Goal: Information Seeking & Learning: Learn about a topic

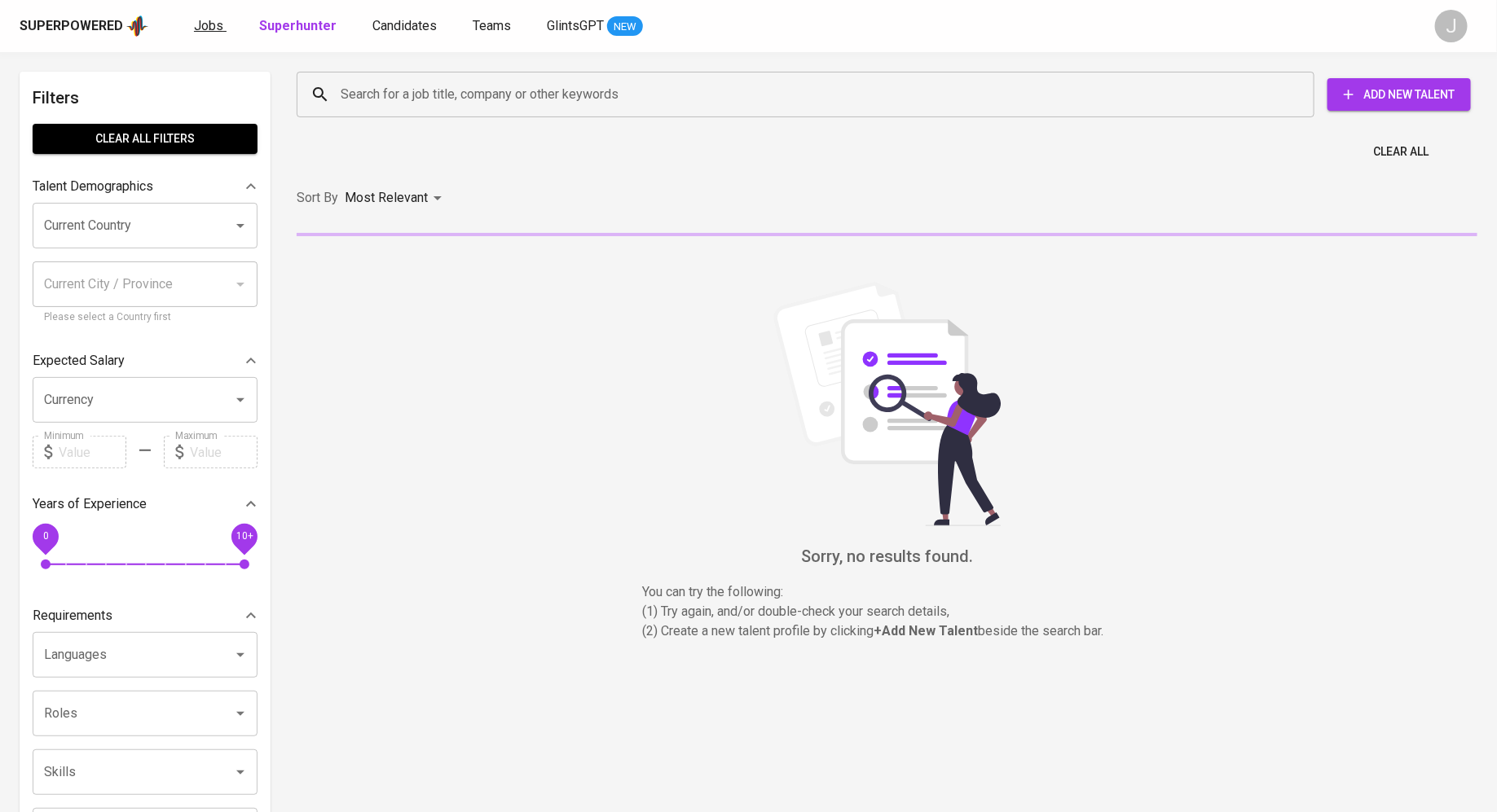
click at [212, 31] on span "Jobs" at bounding box center [208, 26] width 29 height 16
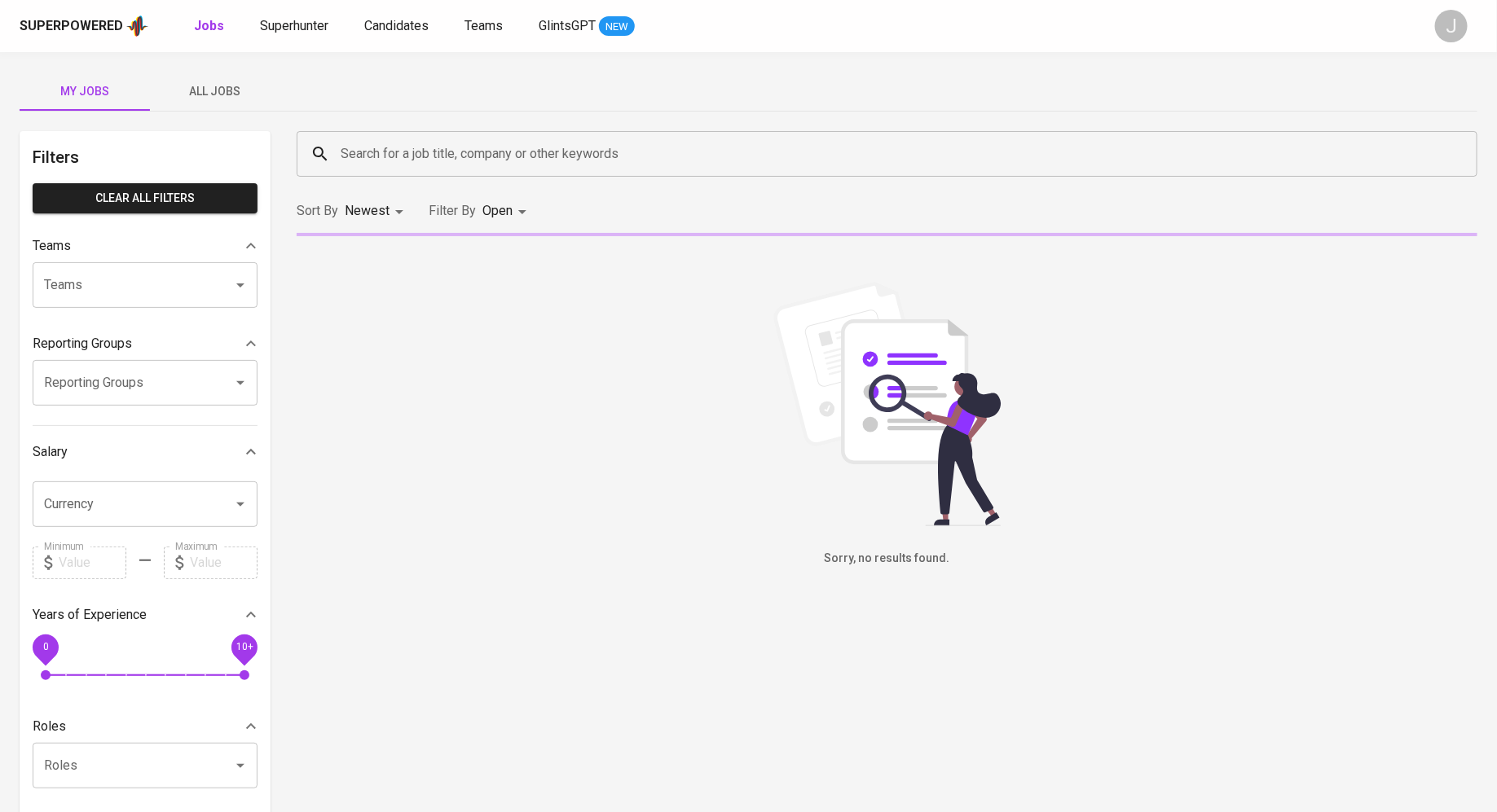
click at [234, 90] on span "All Jobs" at bounding box center [215, 92] width 111 height 21
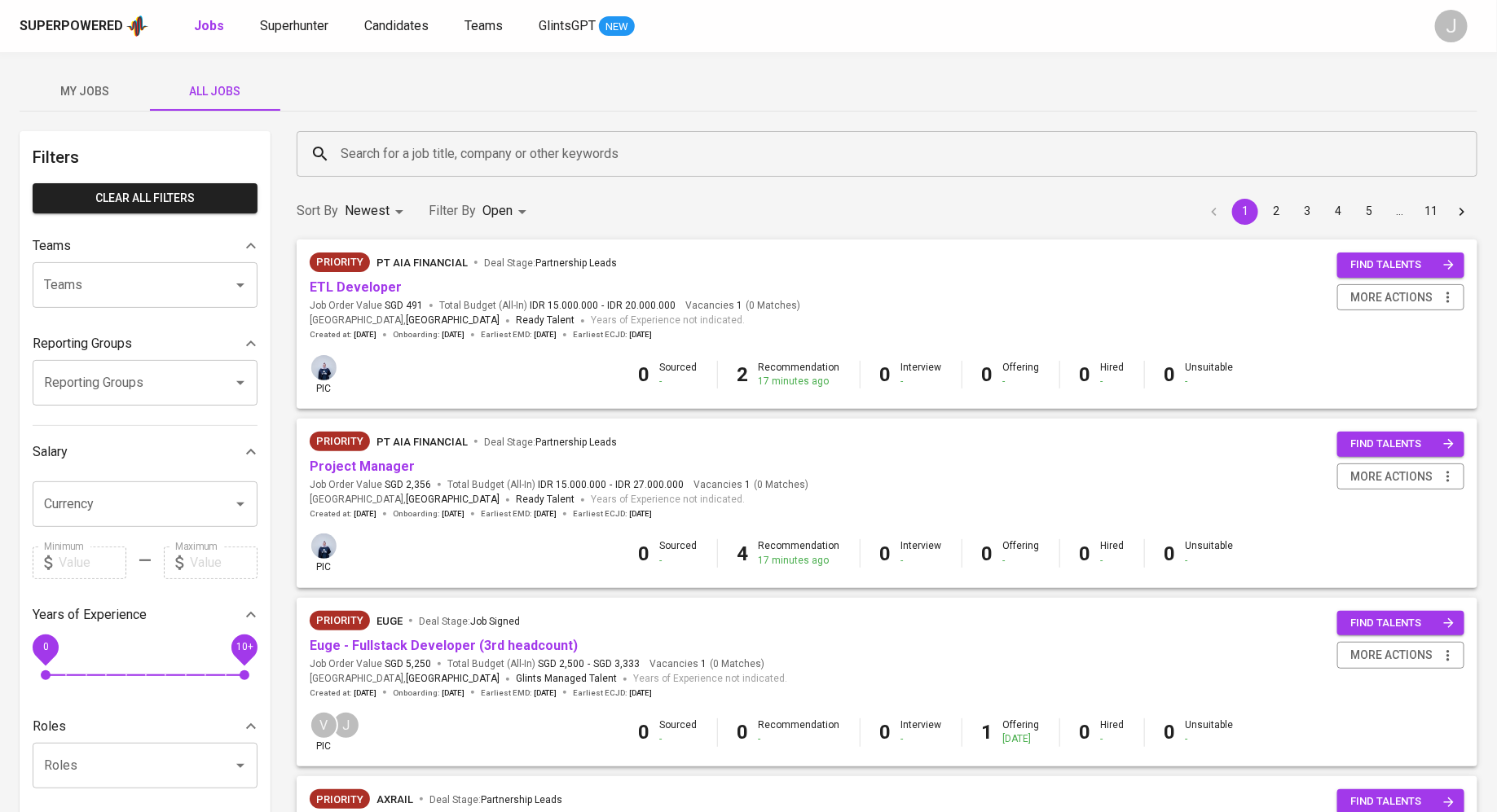
click at [153, 289] on input "Teams" at bounding box center [122, 285] width 164 height 31
click at [128, 326] on li "Pod Vern" at bounding box center [145, 332] width 225 height 29
type input "ver"
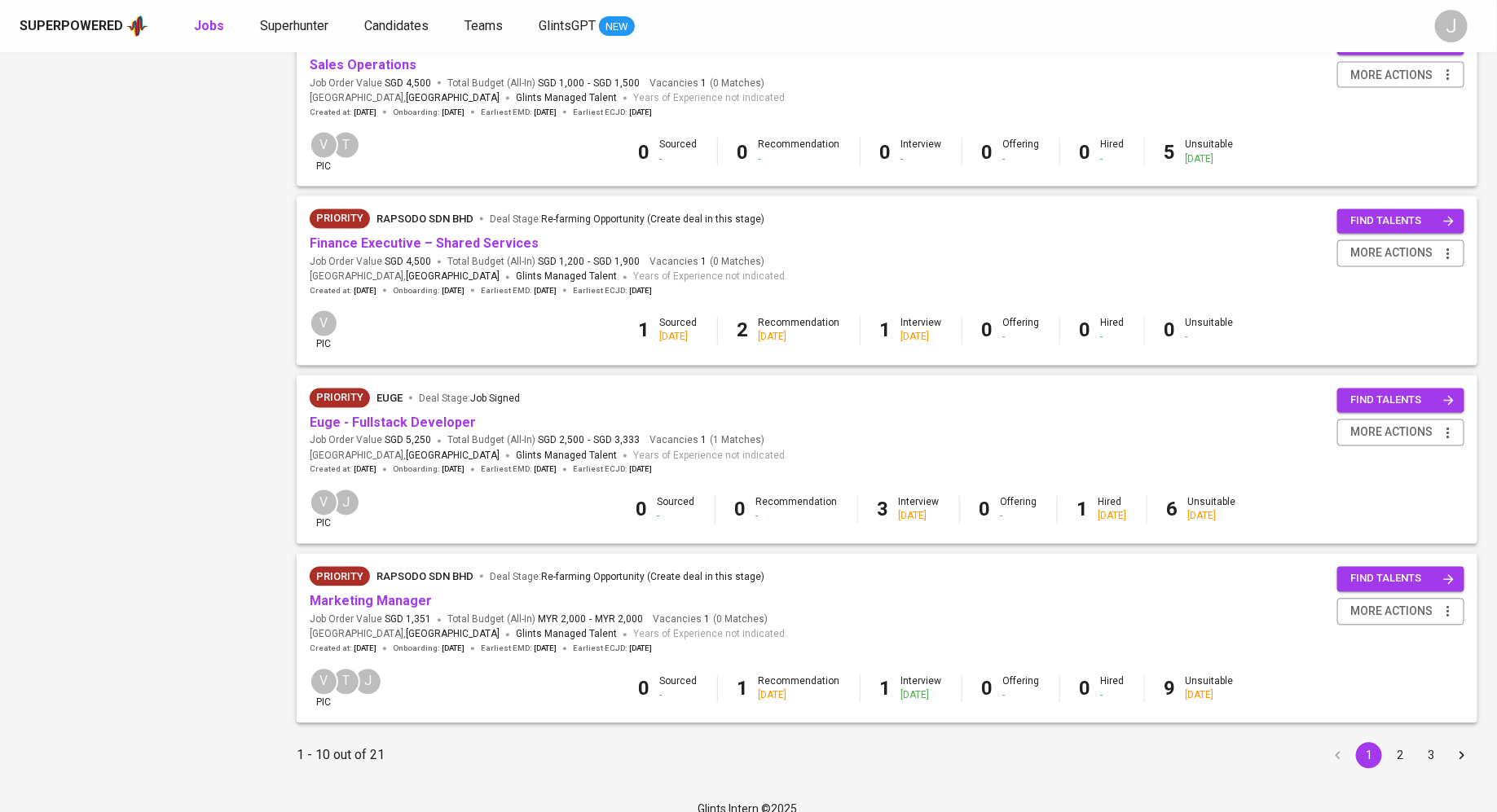
scroll to position [1303, 0]
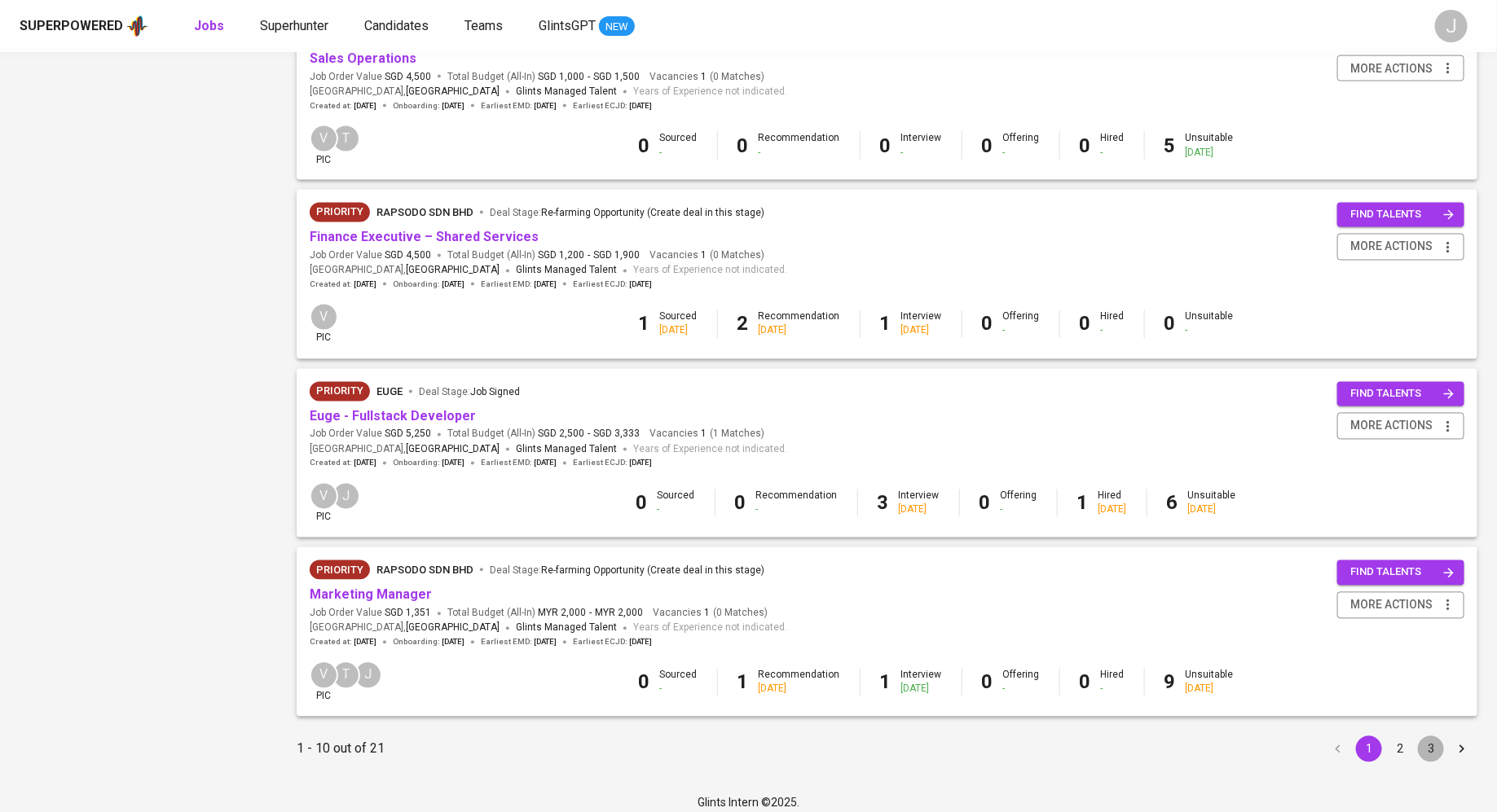
click at [1431, 758] on button "3" at bounding box center [1430, 749] width 26 height 26
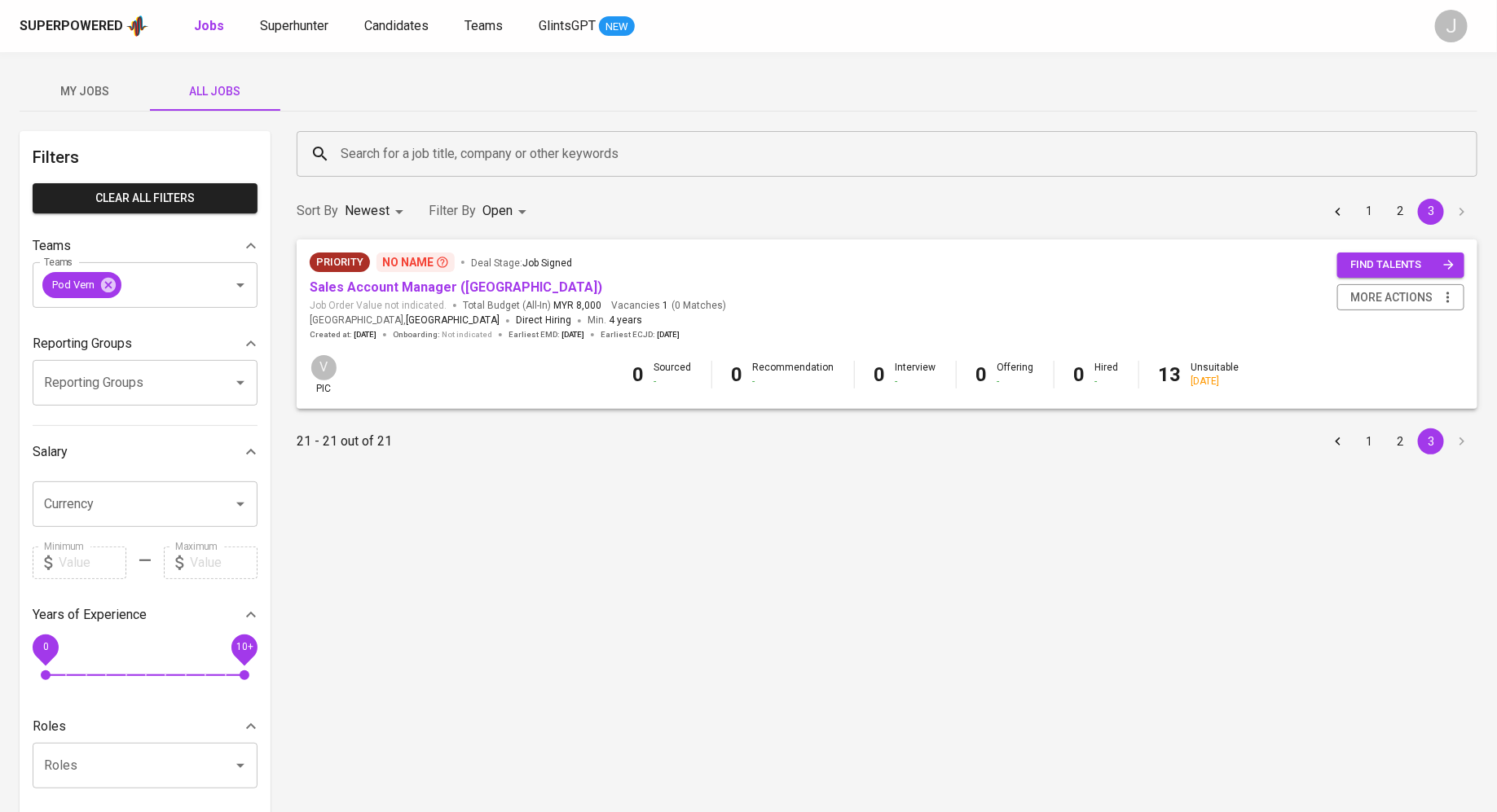
click at [1405, 438] on button "2" at bounding box center [1399, 441] width 26 height 26
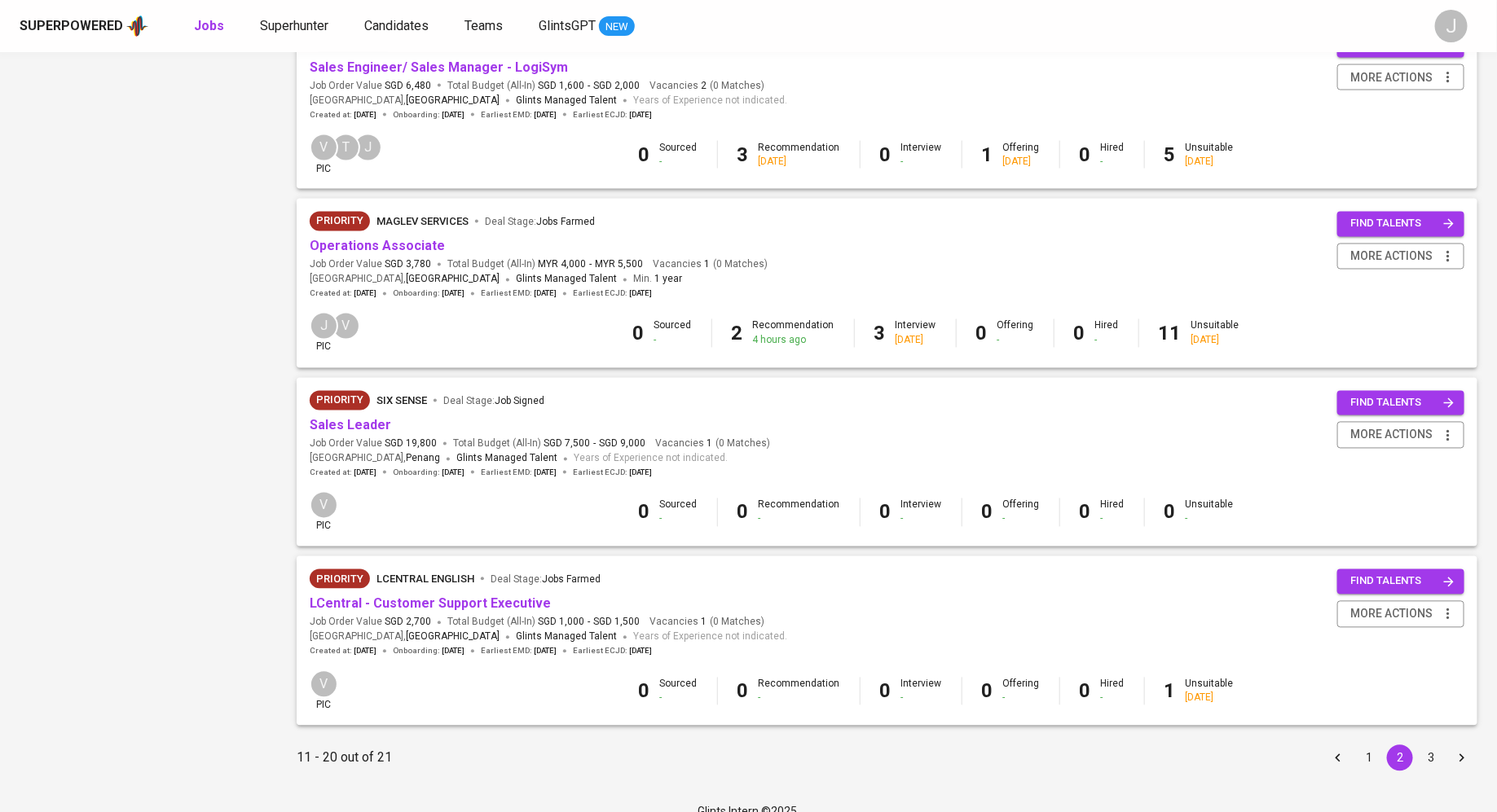
scroll to position [1307, 0]
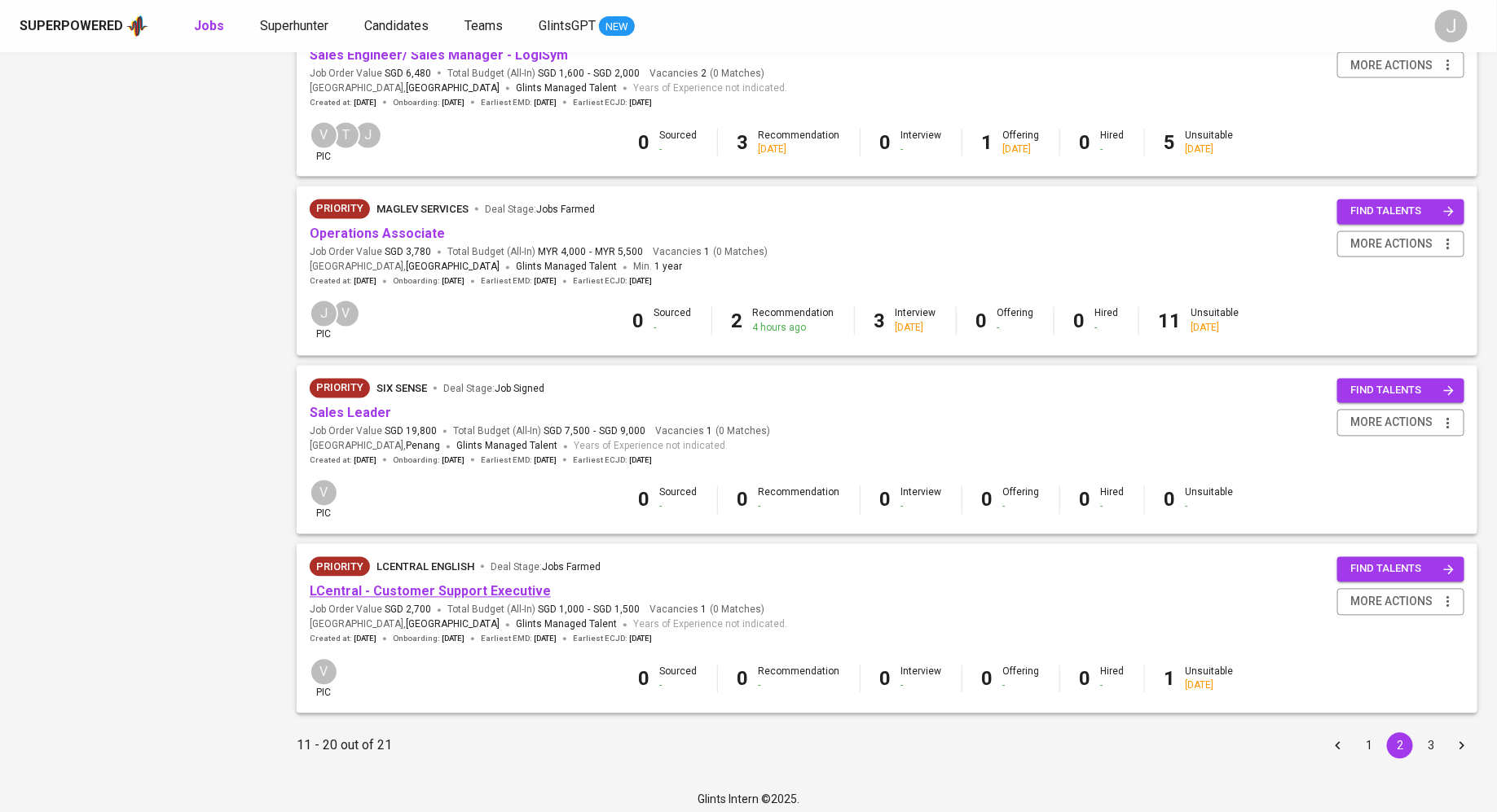
click at [512, 588] on link "LCentral - Customer Support Executive" at bounding box center [430, 592] width 241 height 16
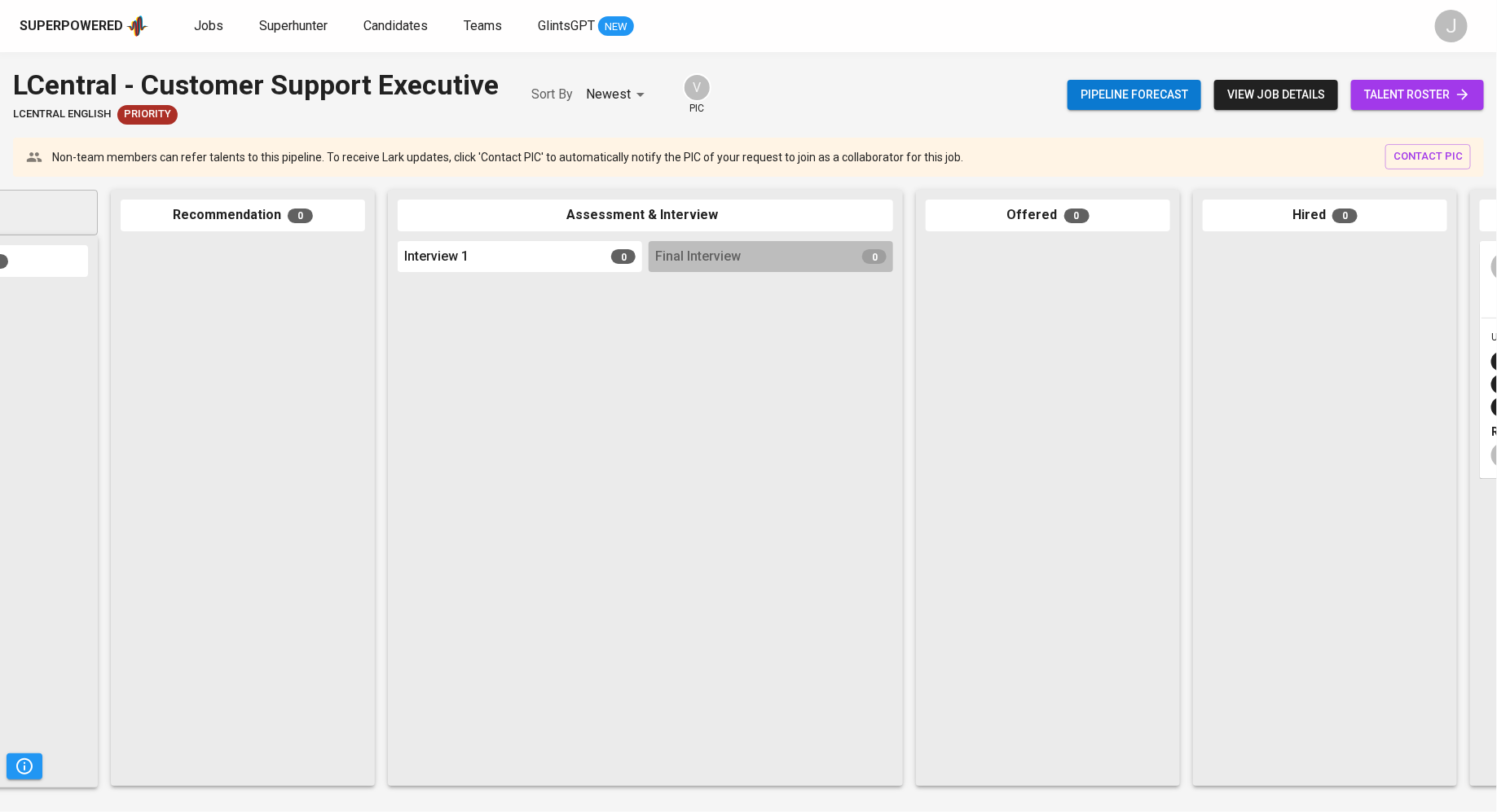
scroll to position [0, 443]
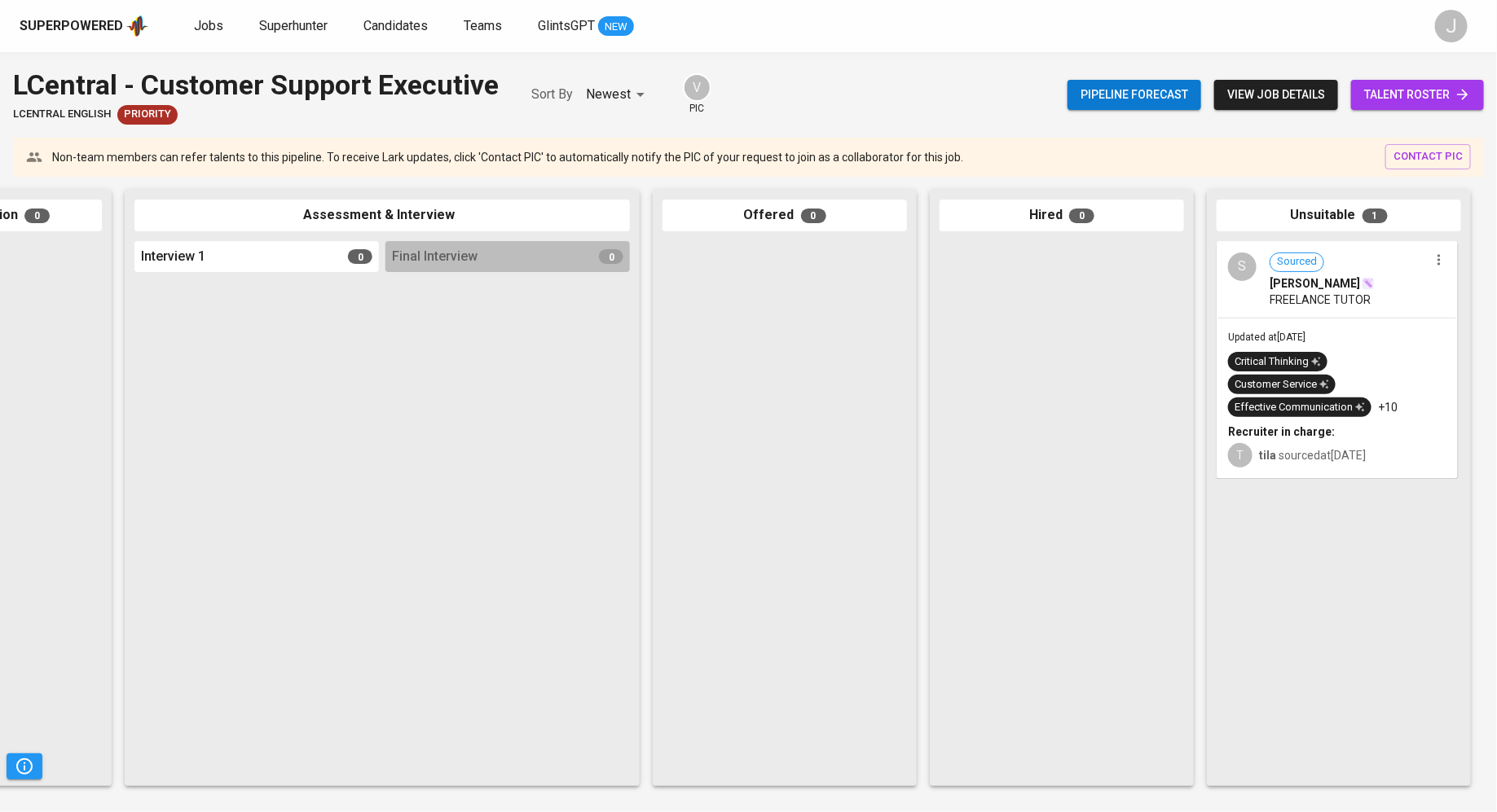
click at [1359, 301] on span "FREELANCE TUTOR" at bounding box center [1320, 299] width 101 height 16
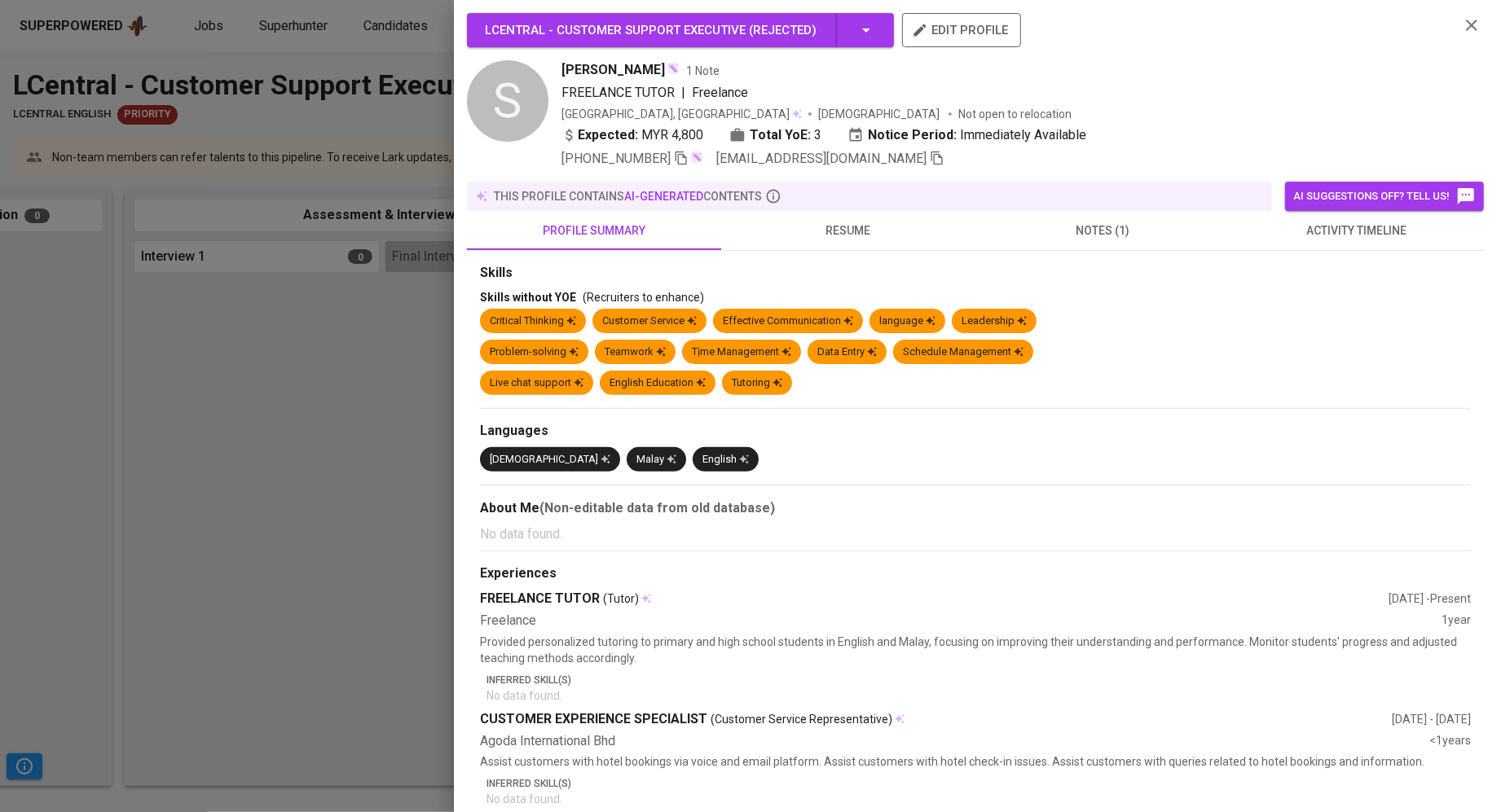
click at [1147, 226] on span "notes (1)" at bounding box center [1102, 231] width 234 height 21
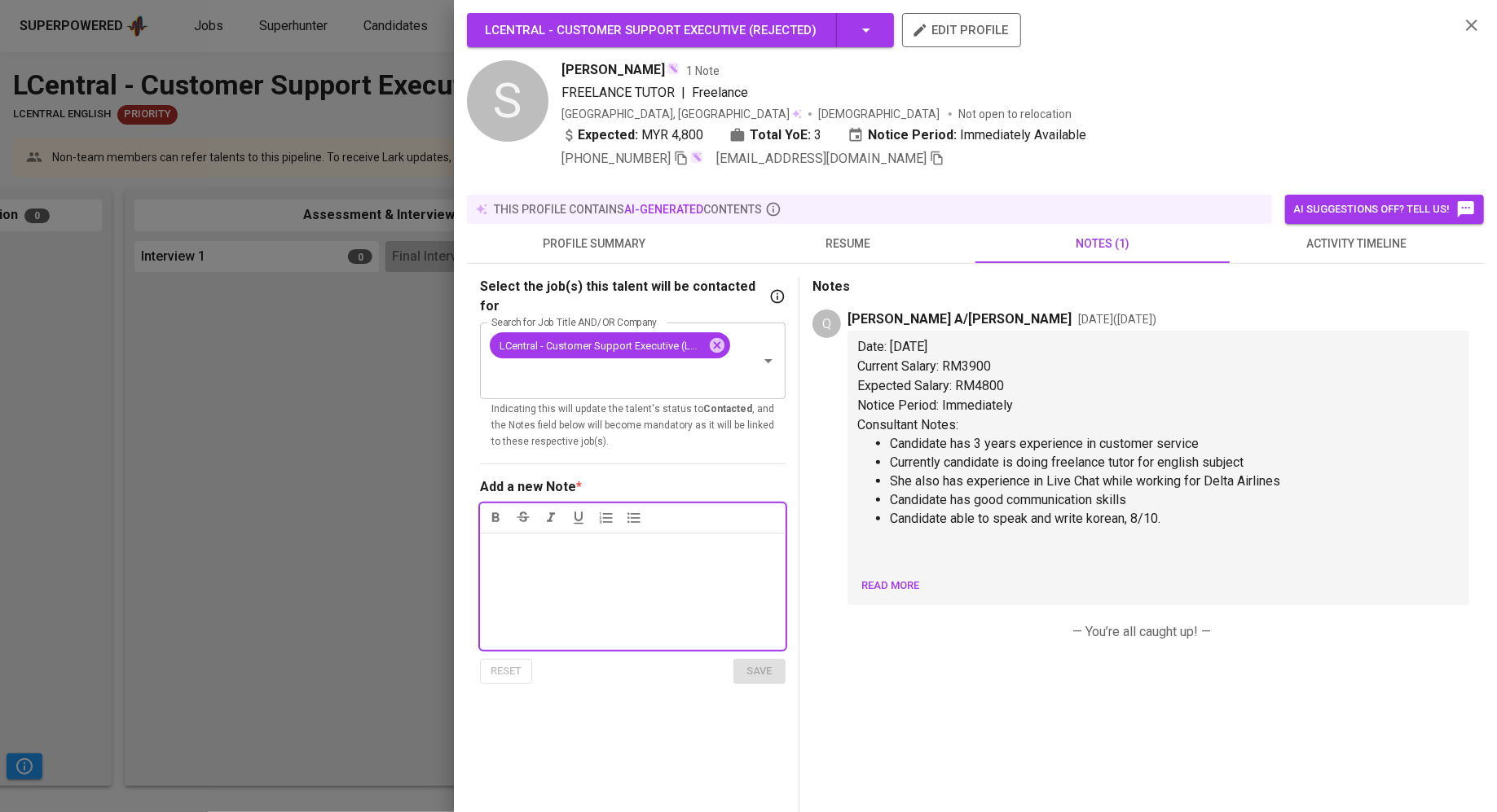
click at [531, 441] on div "Select the job(s) this talent will be contacted for Search for Job Title AND/OR…" at bounding box center [632, 479] width 305 height 406
click at [455, 449] on div "LCentral - Customer Support Executive ( Rejected ) edit profile S [PERSON_NAME]…" at bounding box center [975, 406] width 1043 height 812
click at [314, 412] on div at bounding box center [748, 406] width 1497 height 812
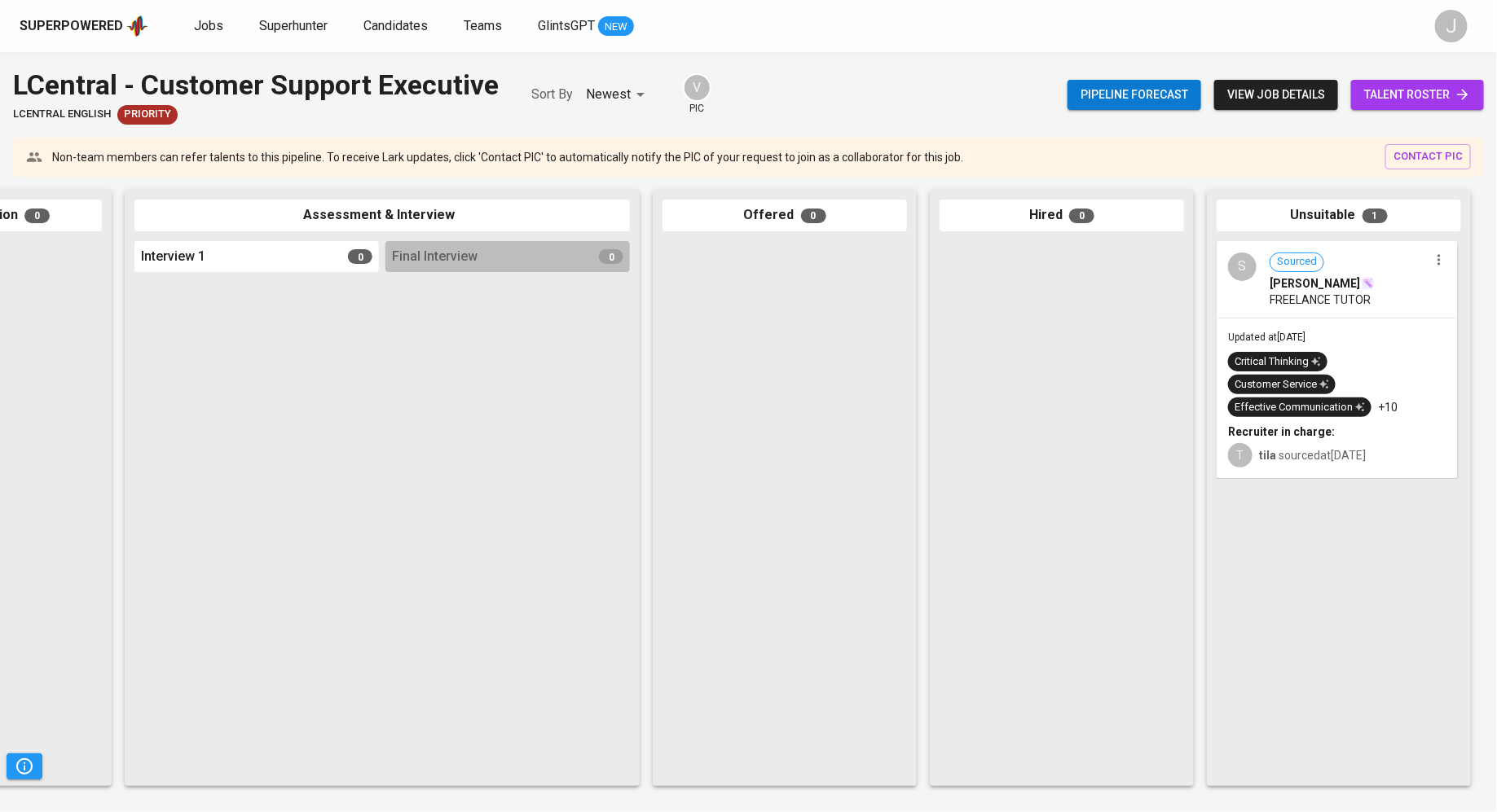
click at [1410, 98] on span "talent roster" at bounding box center [1417, 95] width 106 height 21
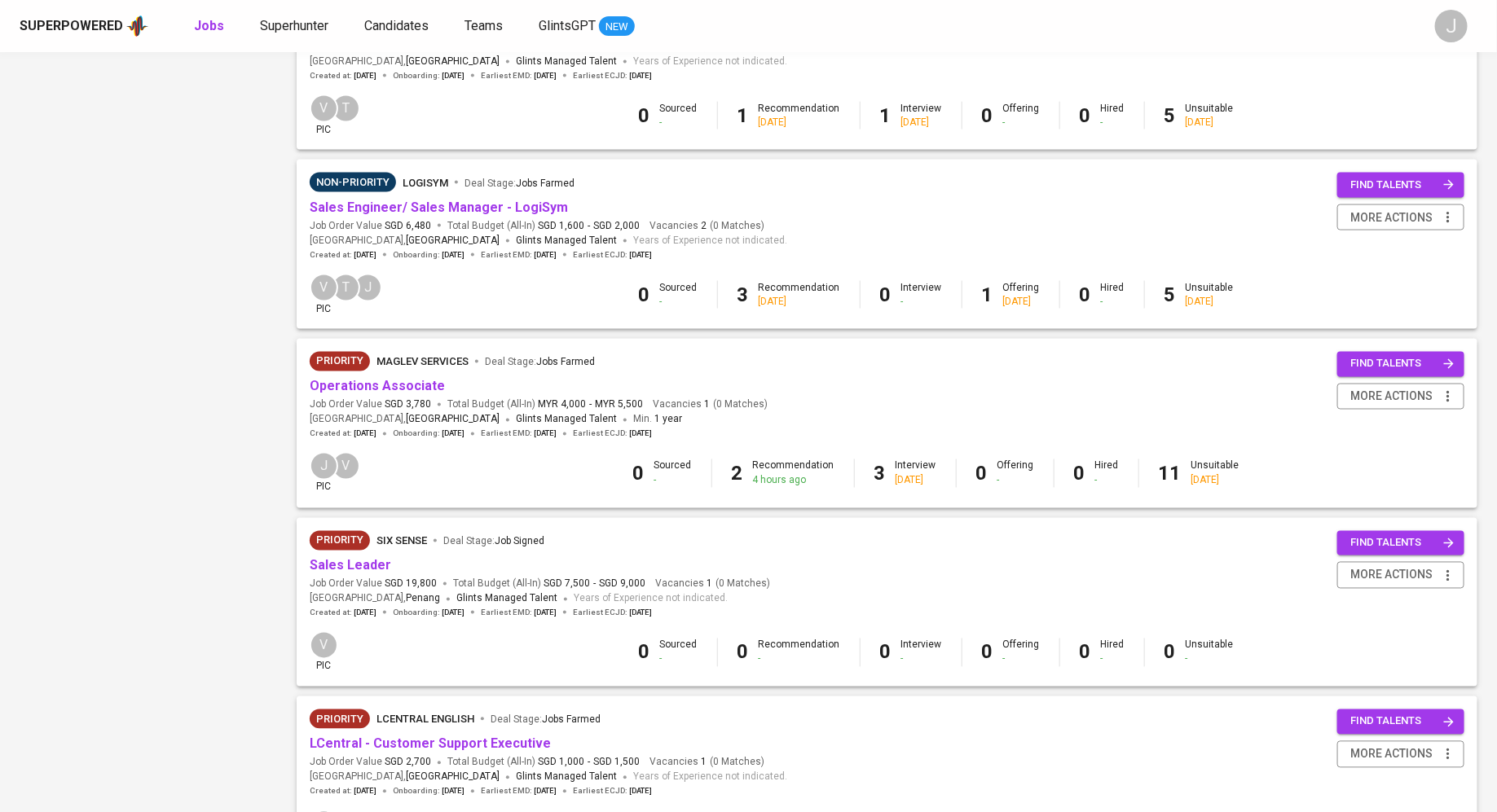
scroll to position [1317, 0]
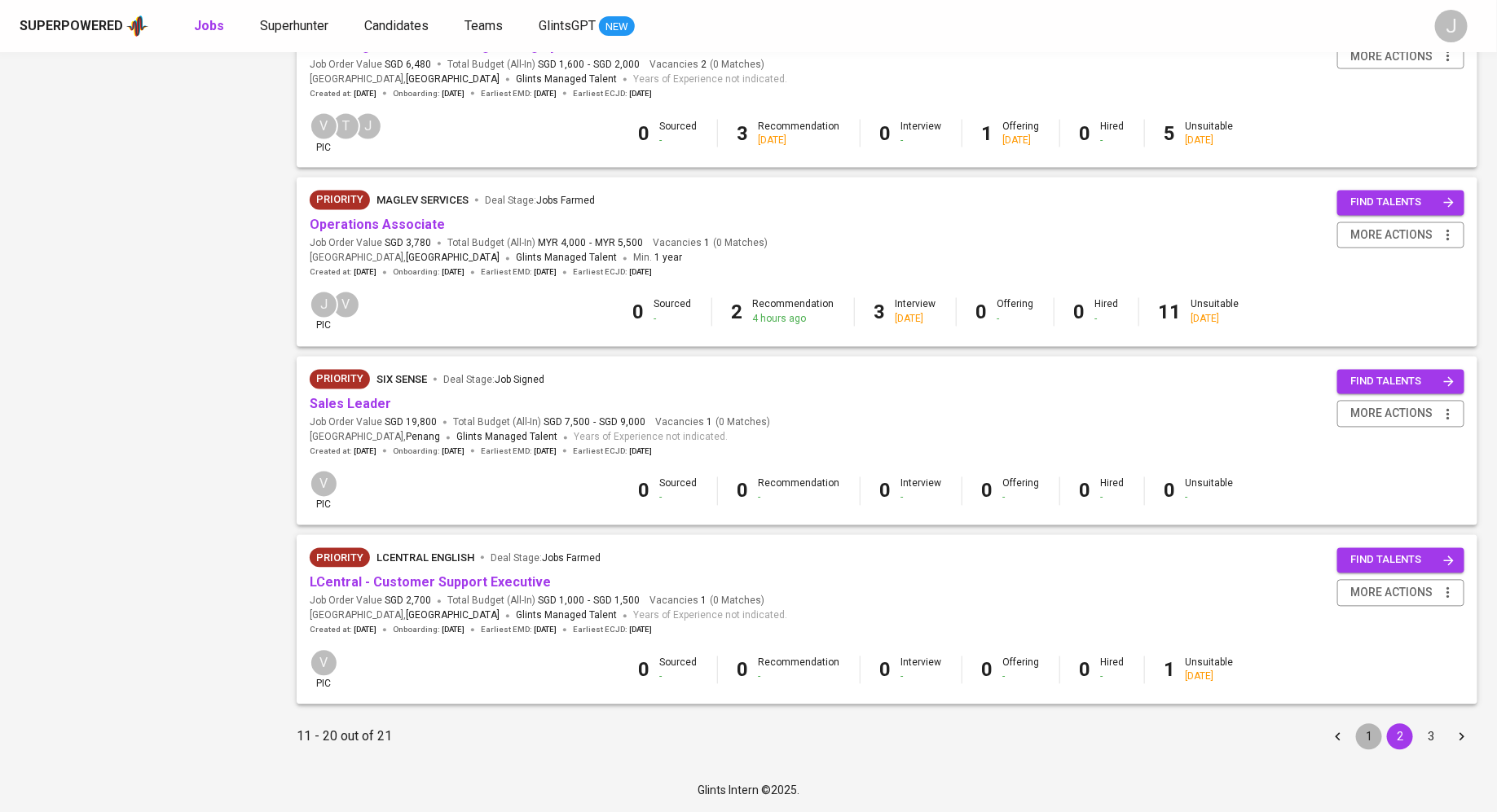
click at [1357, 734] on button "1" at bounding box center [1368, 737] width 26 height 26
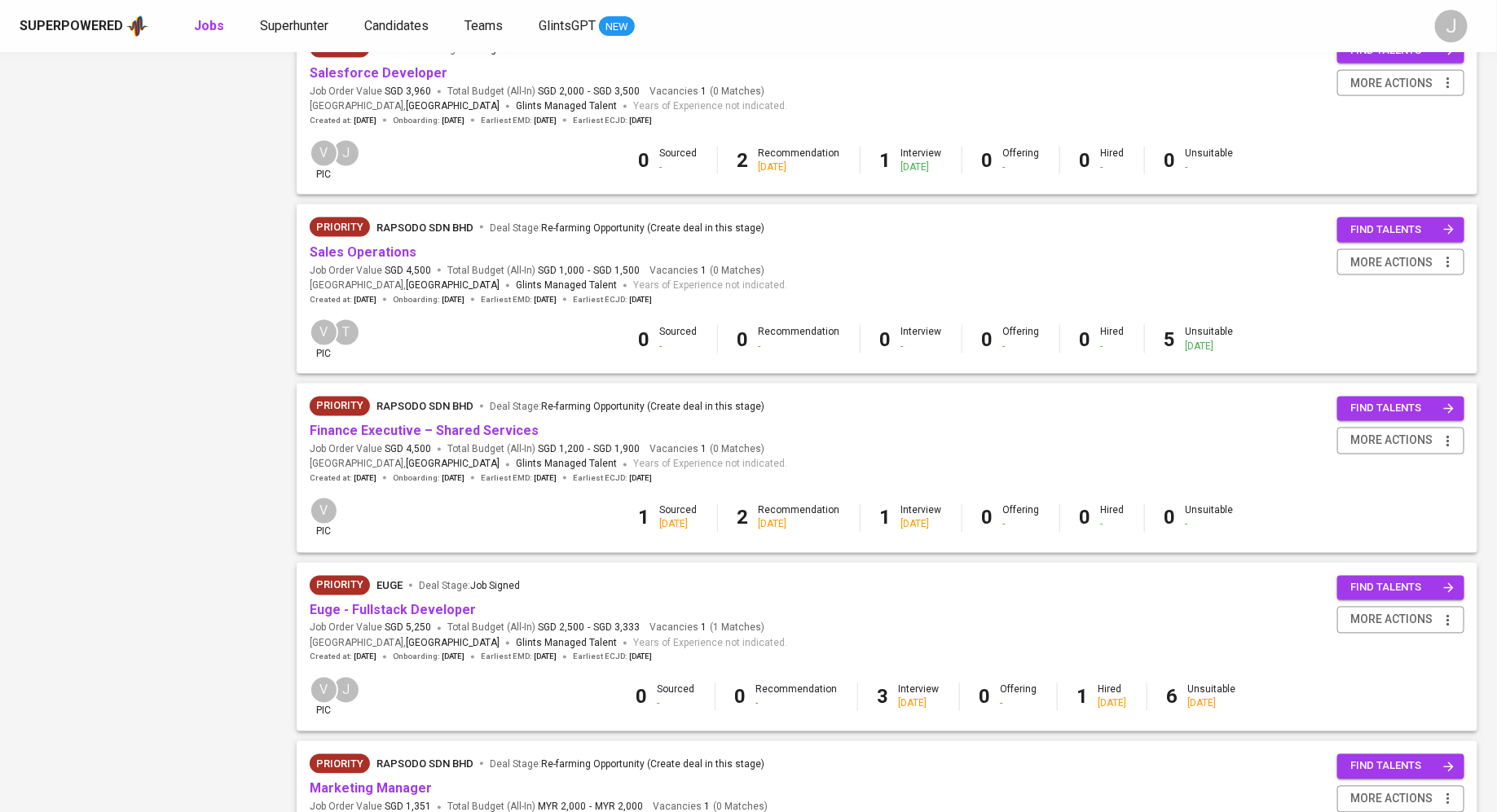
scroll to position [1116, 0]
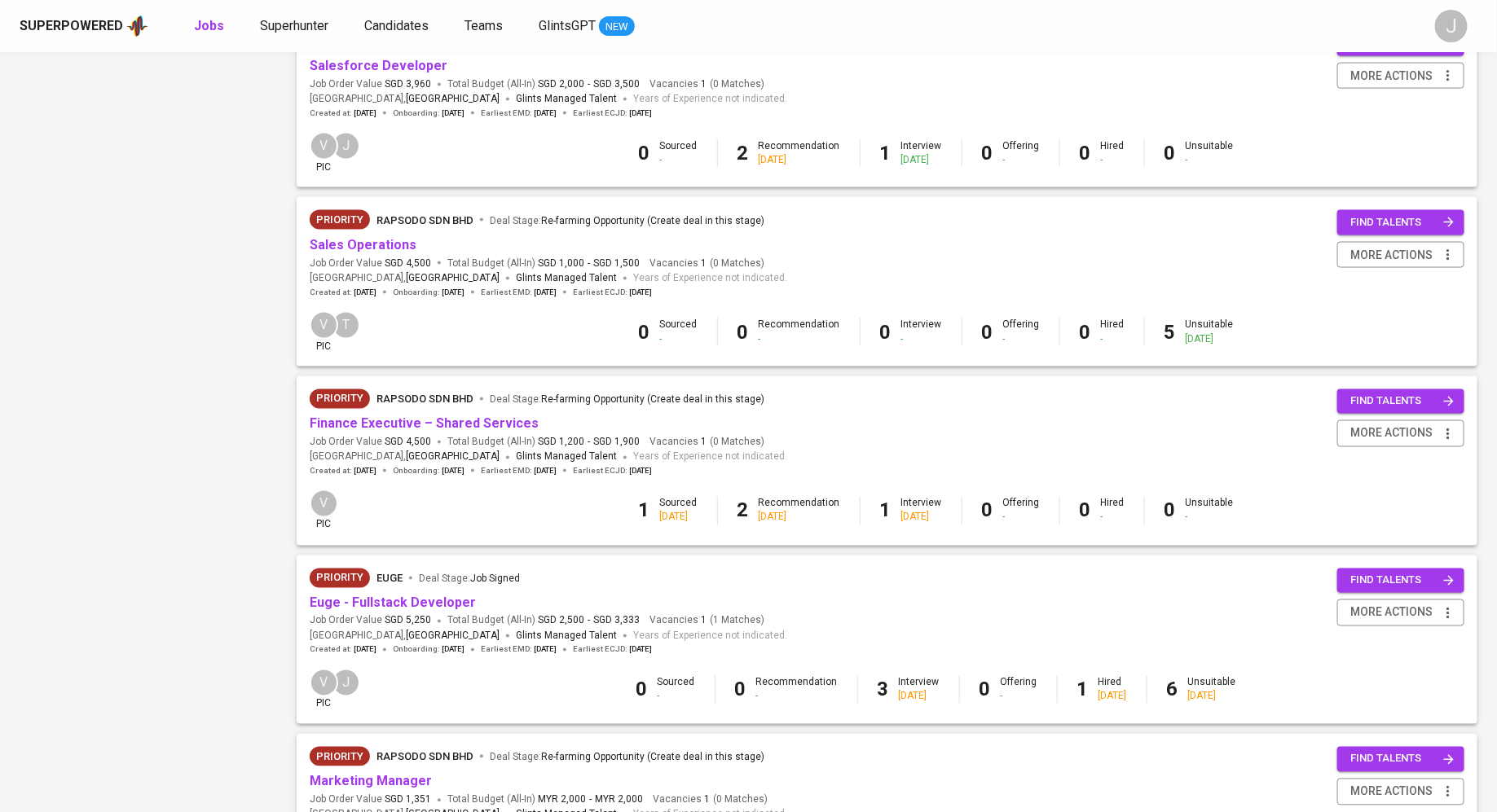
drag, startPoint x: 211, startPoint y: 358, endPoint x: 320, endPoint y: 508, distance: 185.4
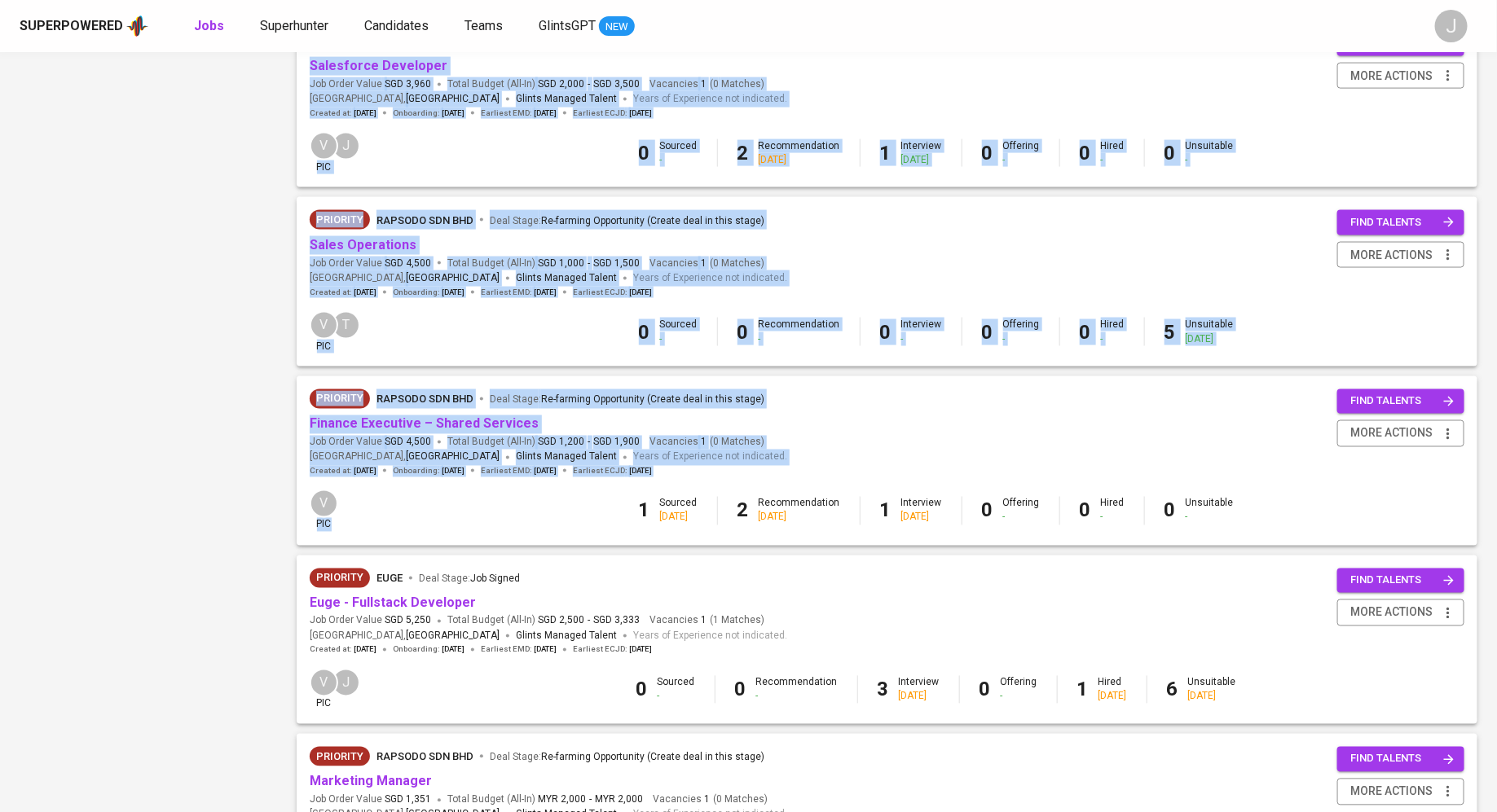
drag, startPoint x: 248, startPoint y: 386, endPoint x: 449, endPoint y: 520, distance: 241.6
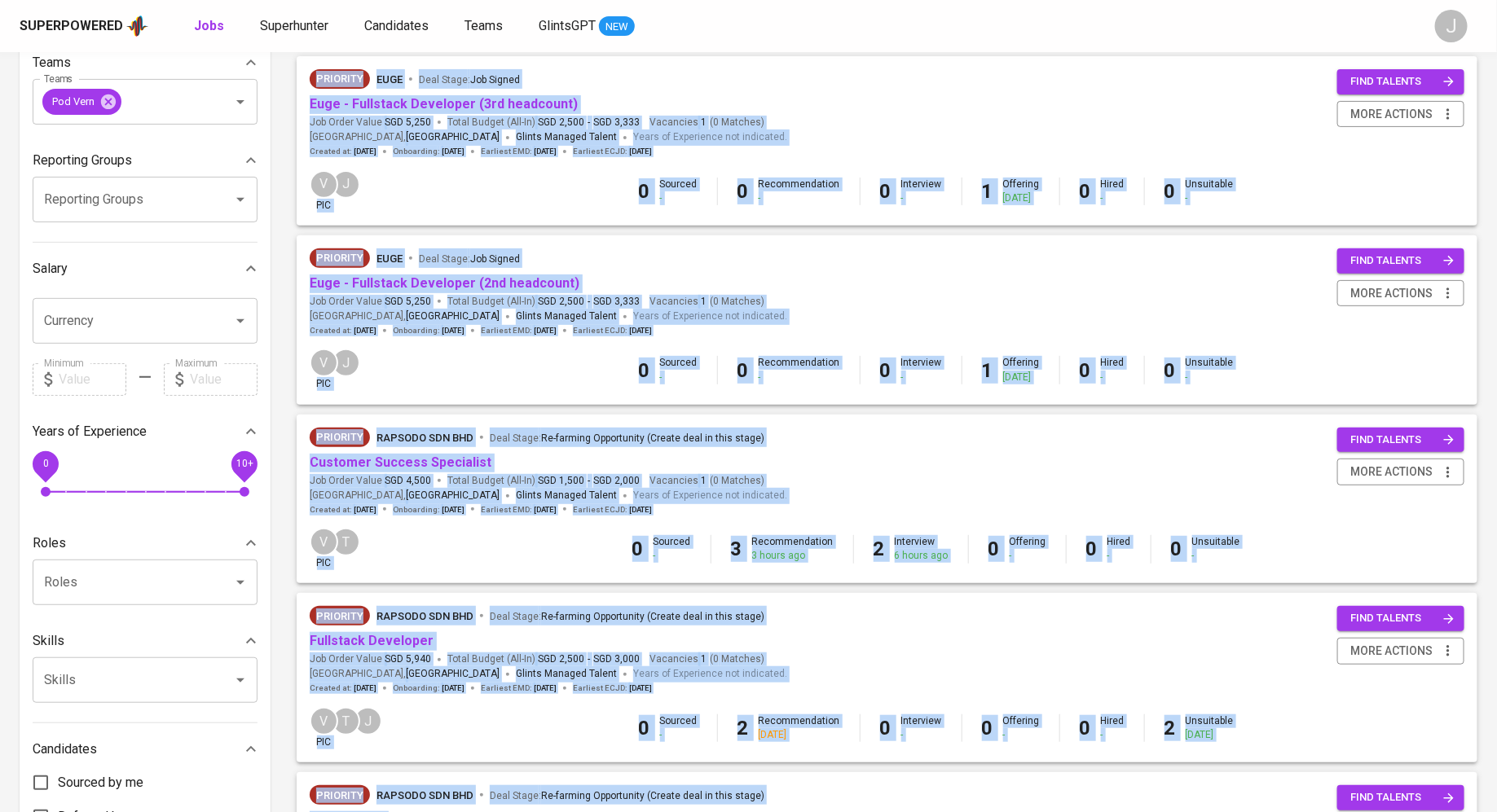
scroll to position [0, 0]
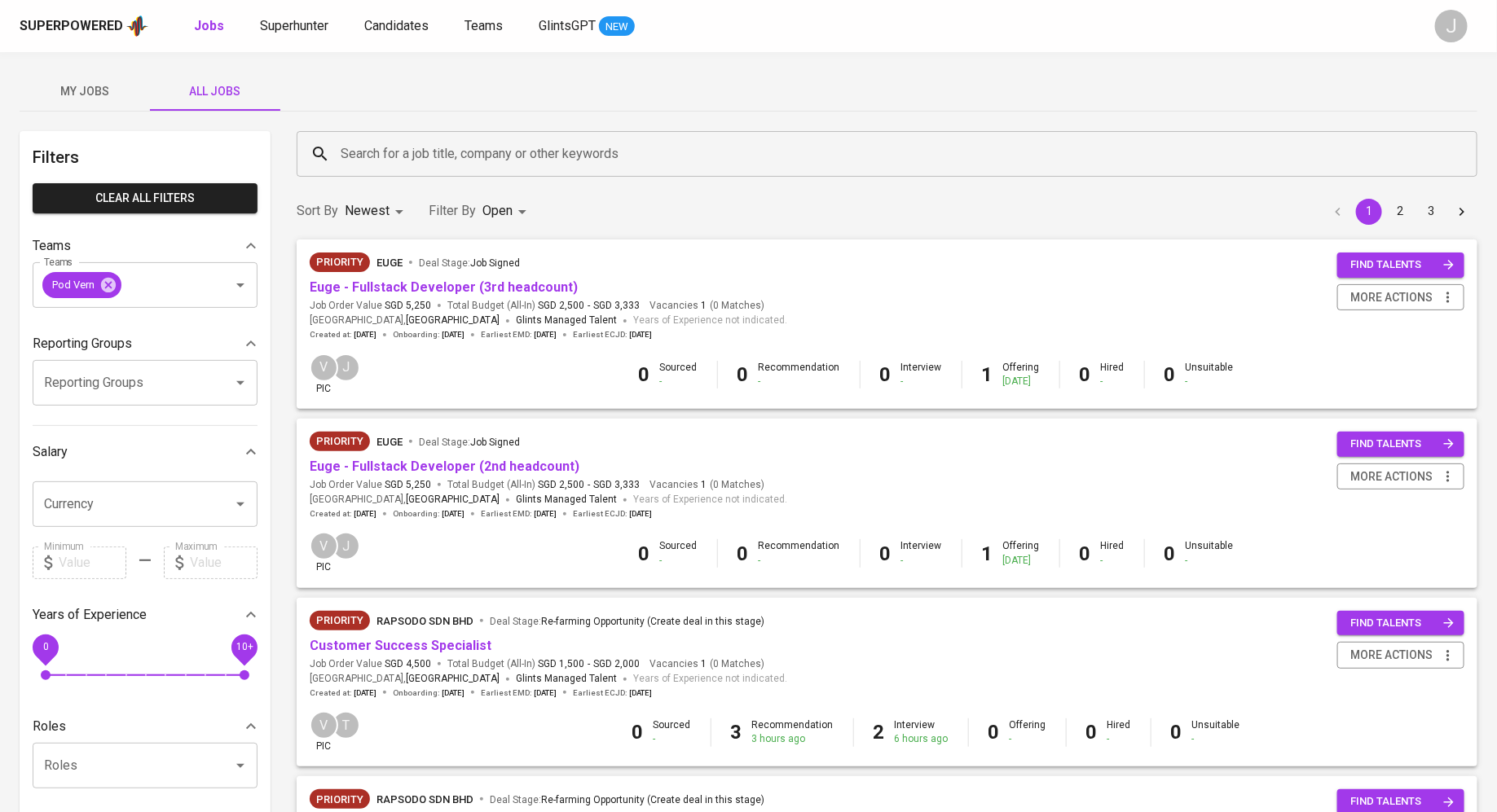
click at [376, 107] on div "My Jobs All Jobs" at bounding box center [748, 91] width 1457 height 39
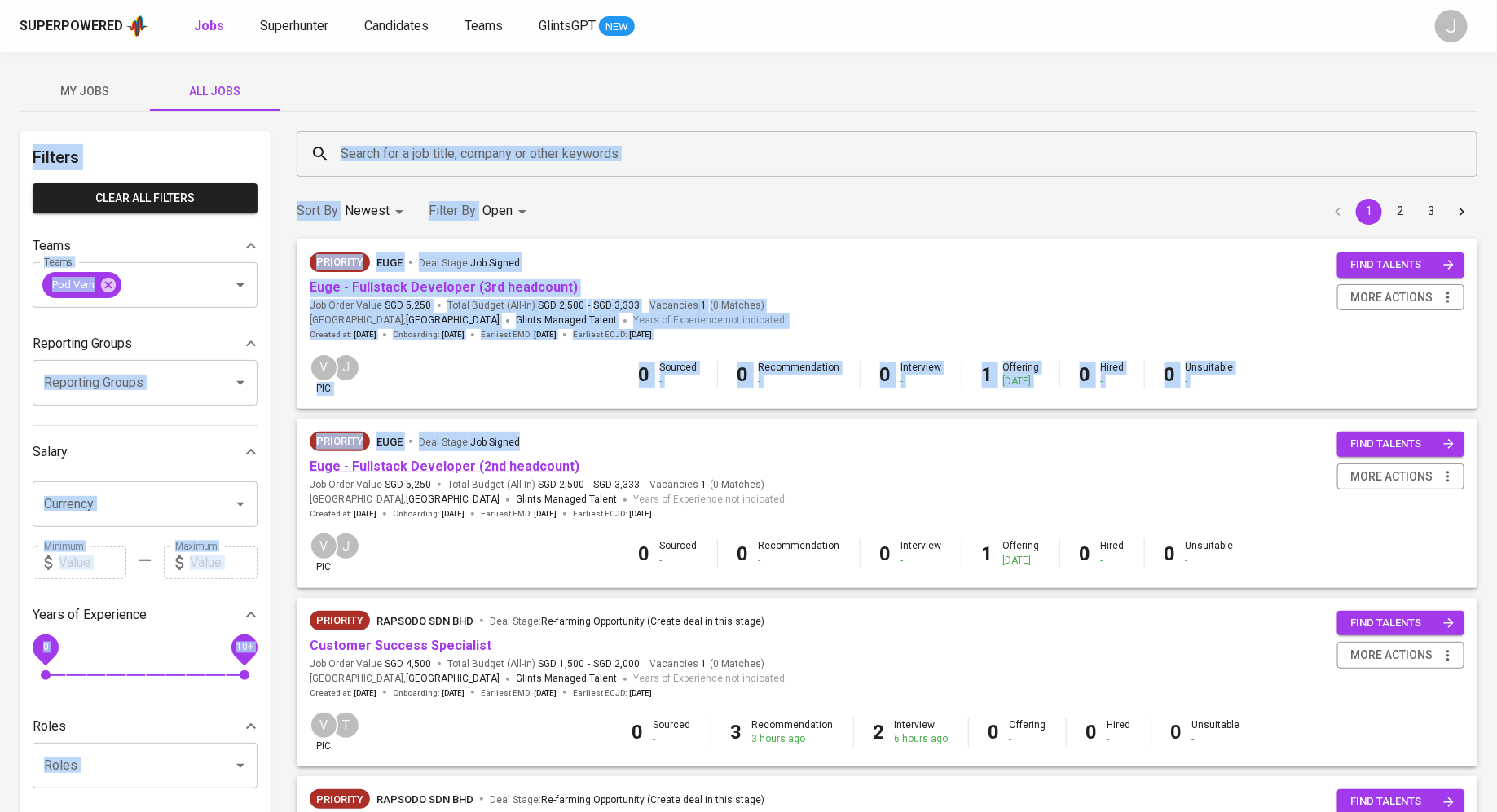
drag, startPoint x: 0, startPoint y: 59, endPoint x: 310, endPoint y: 461, distance: 507.6
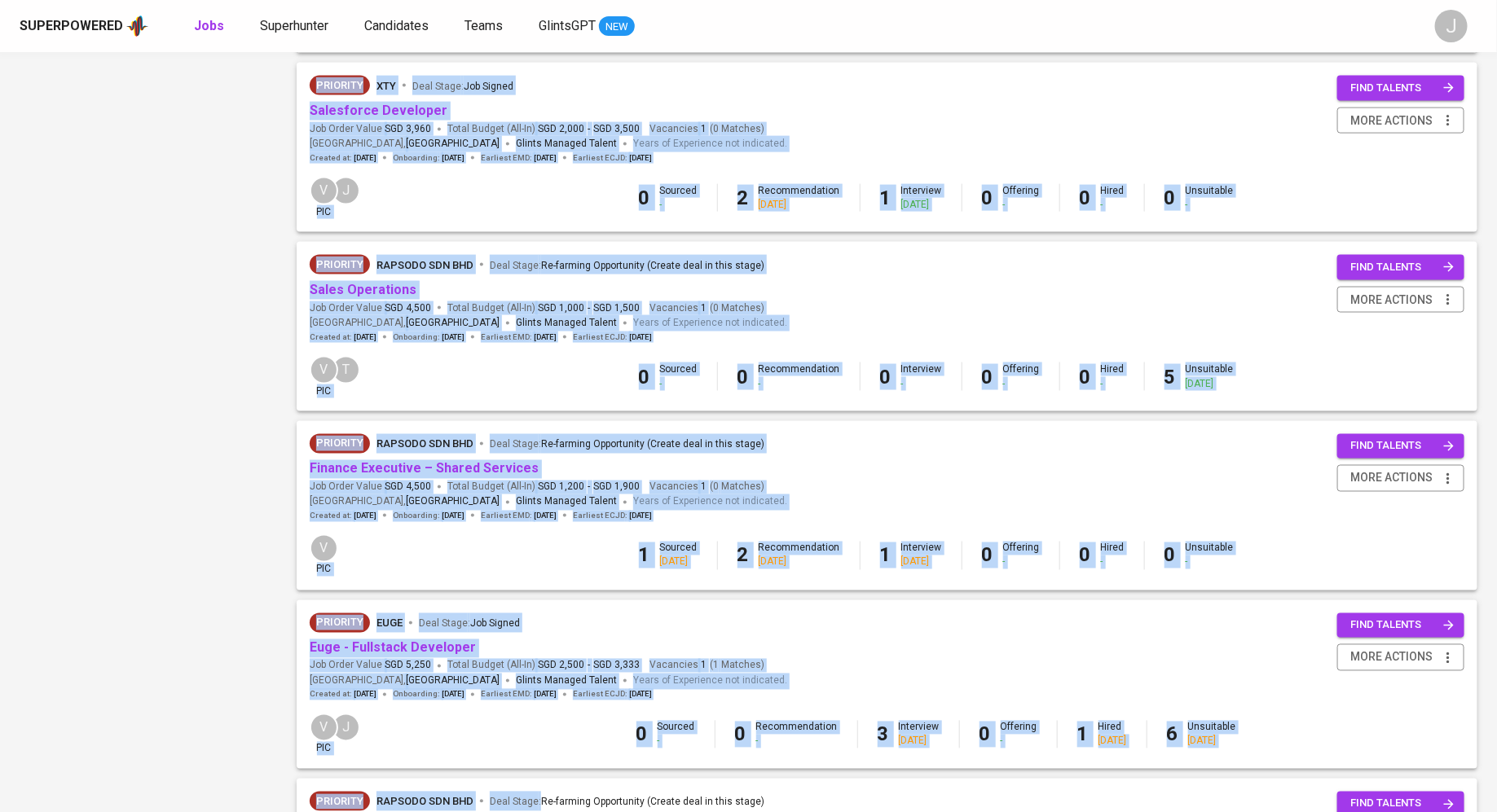
scroll to position [1082, 0]
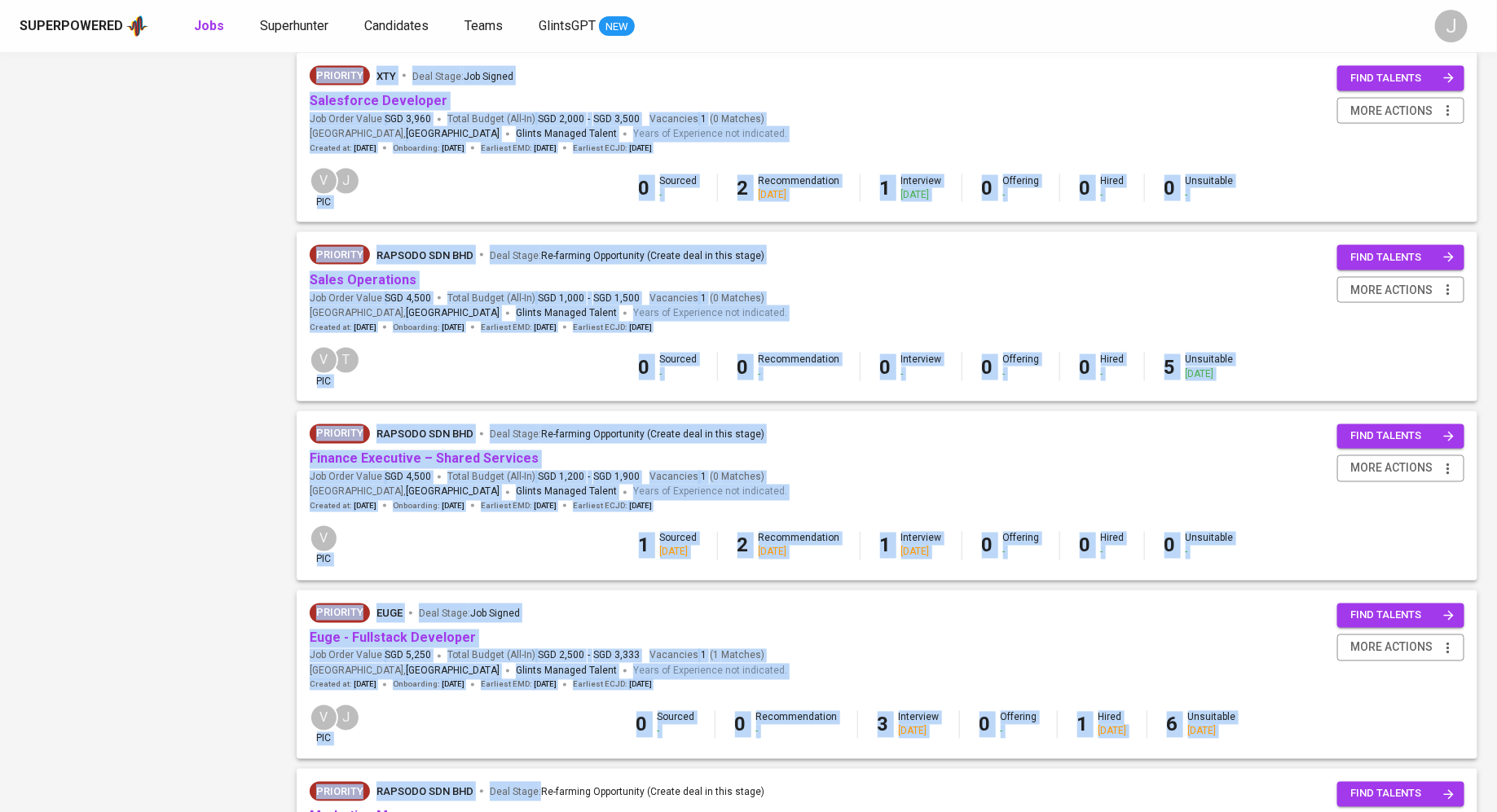
drag, startPoint x: 3, startPoint y: 62, endPoint x: 853, endPoint y: 689, distance: 1056.2
click at [69, 605] on div "Filters Clear All filters Teams Teams Pod [PERSON_NAME] Teams Reporting Groups …" at bounding box center [145, 16] width 251 height 1934
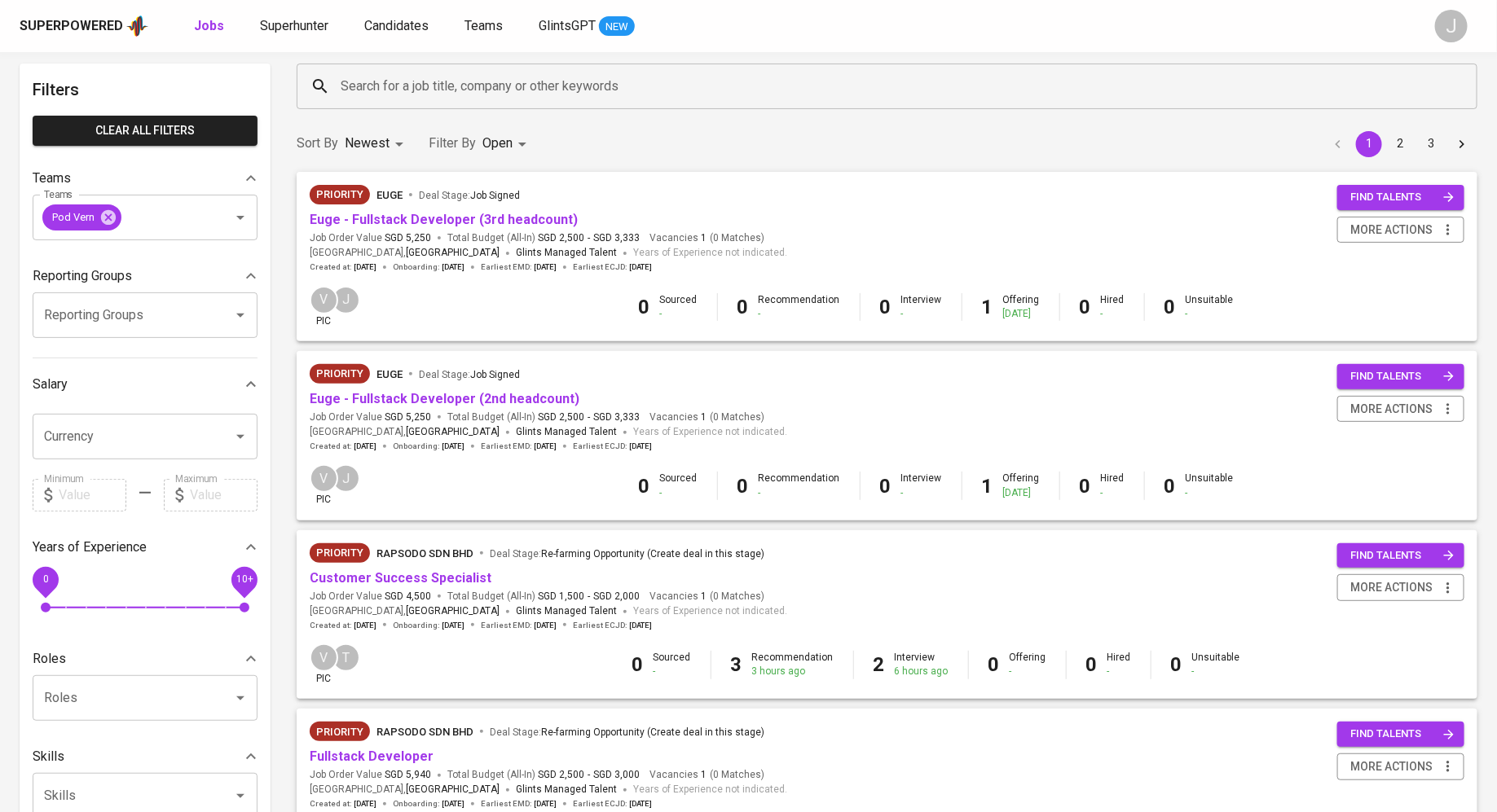
scroll to position [0, 0]
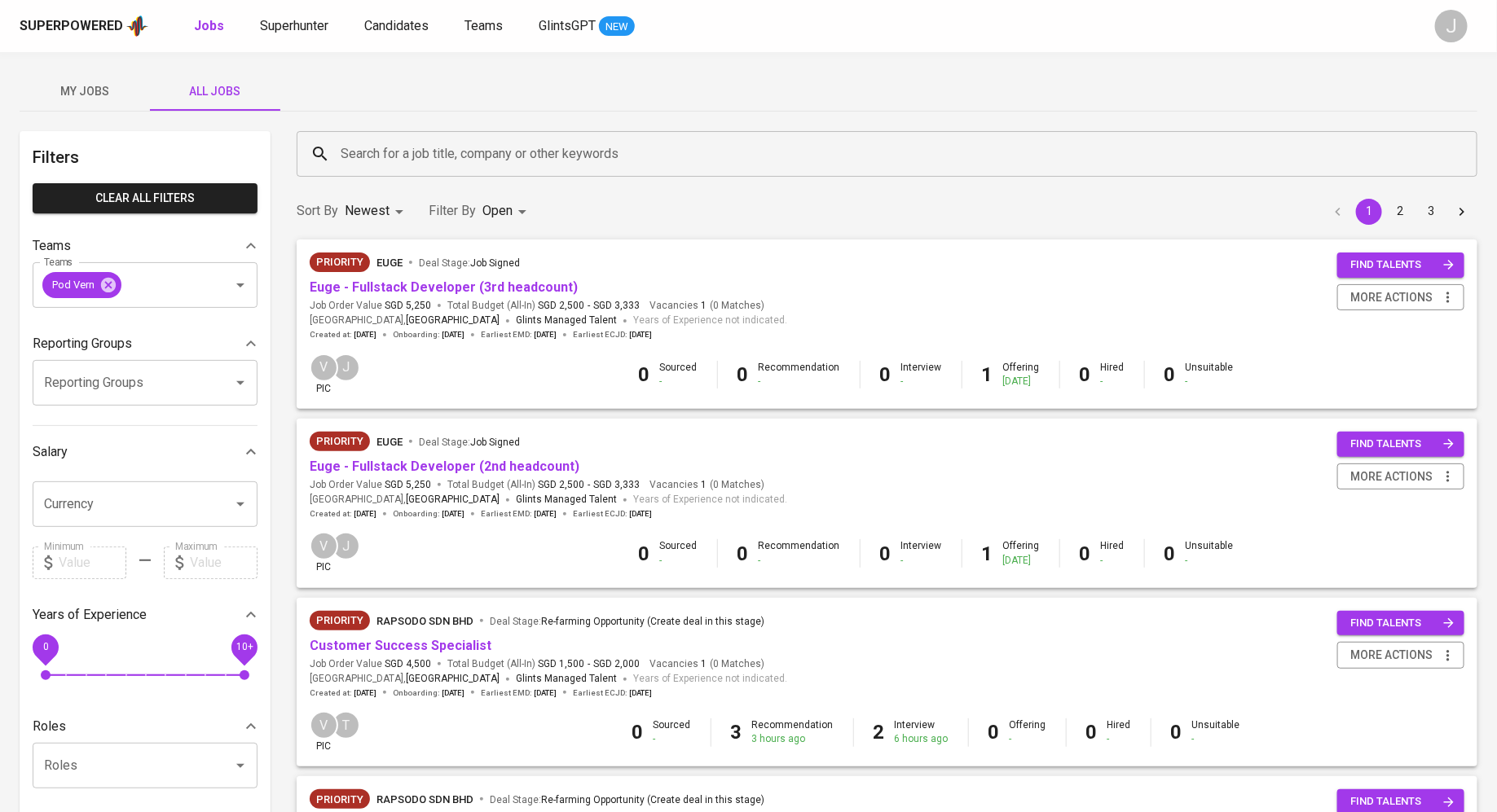
click at [92, 100] on span "My Jobs" at bounding box center [85, 92] width 111 height 21
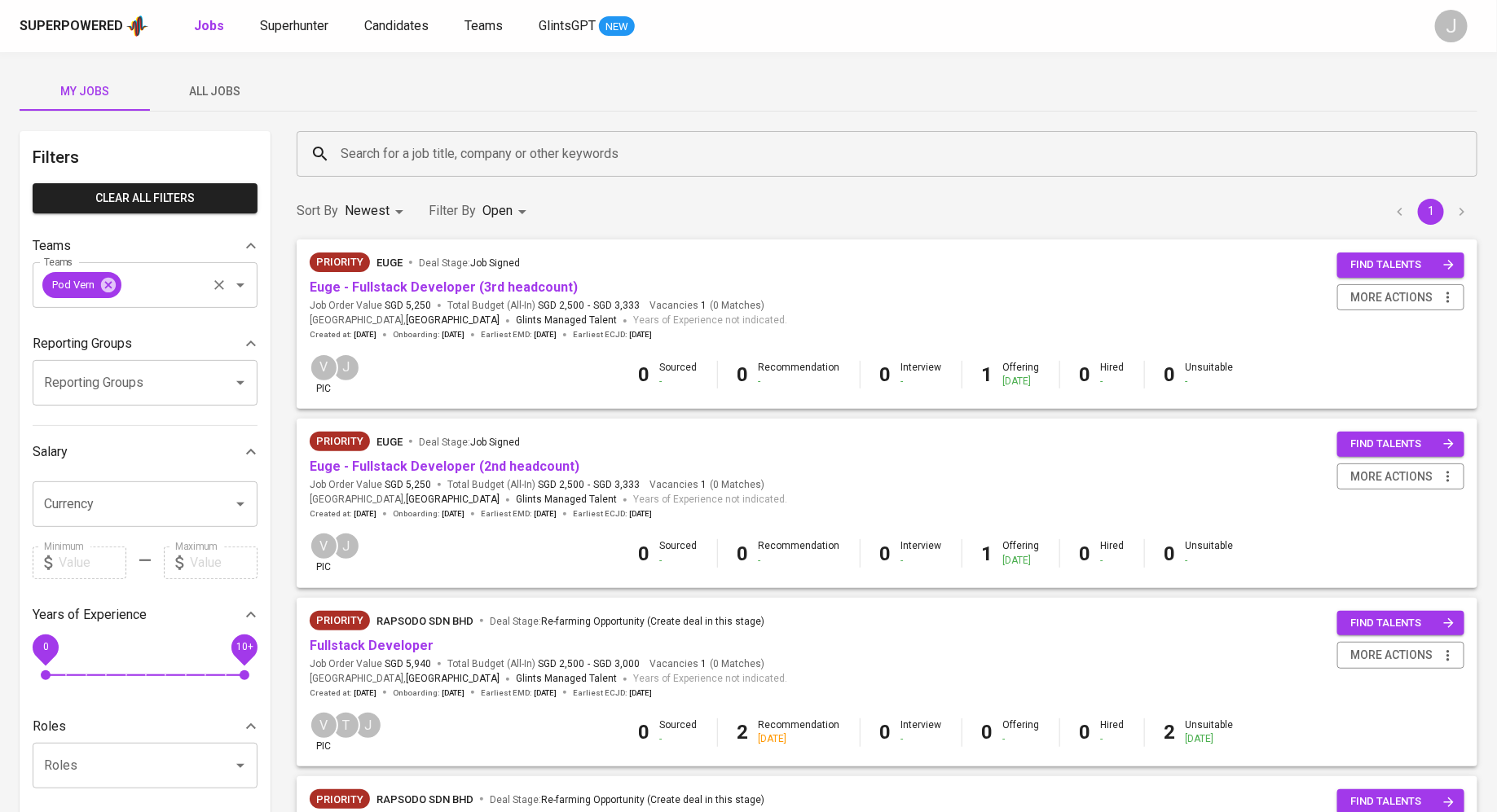
click at [116, 284] on icon at bounding box center [108, 283] width 15 height 15
click at [206, 85] on span "All Jobs" at bounding box center [215, 92] width 111 height 21
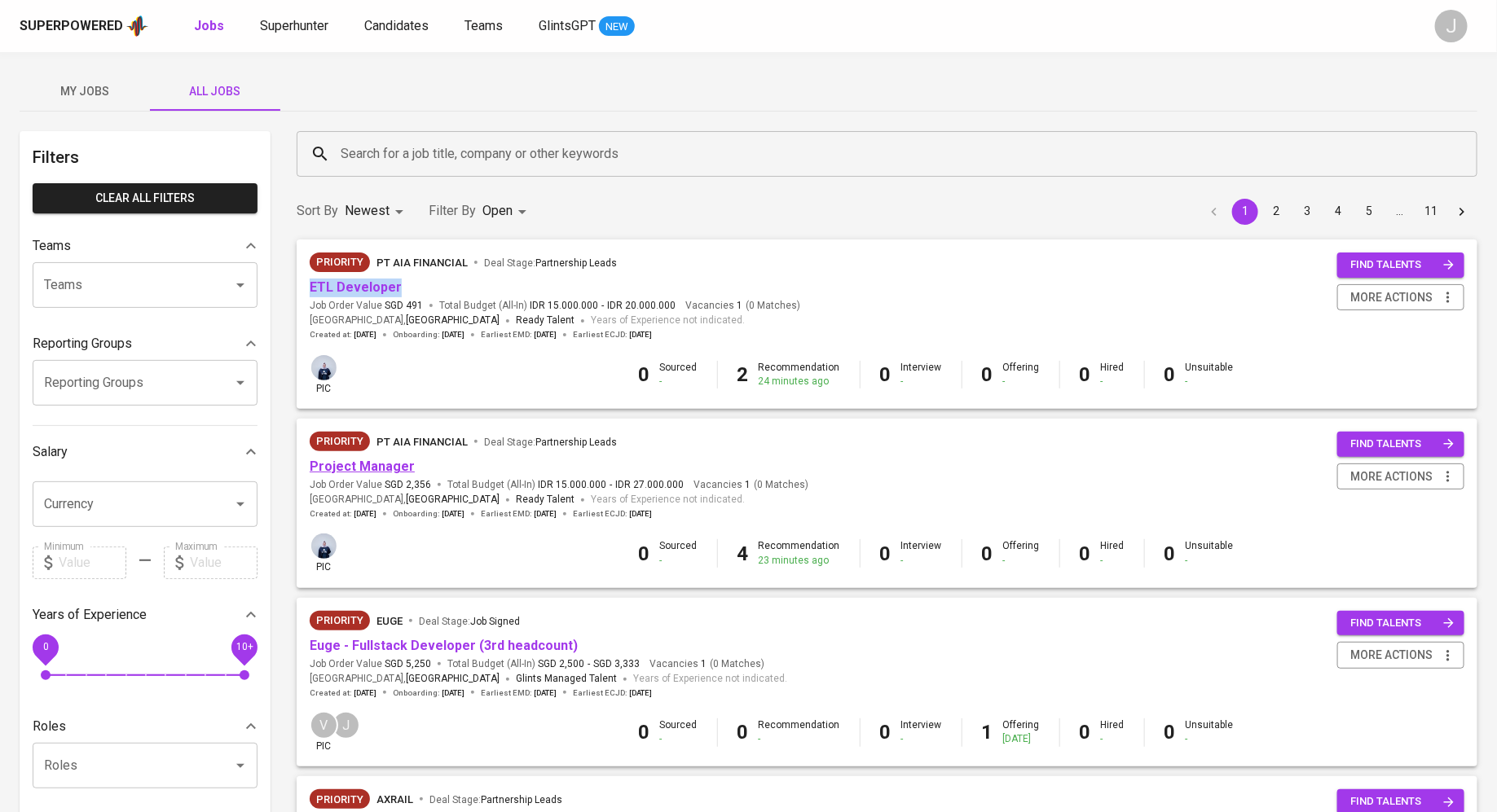
click at [398, 466] on link "Project Manager" at bounding box center [362, 466] width 105 height 16
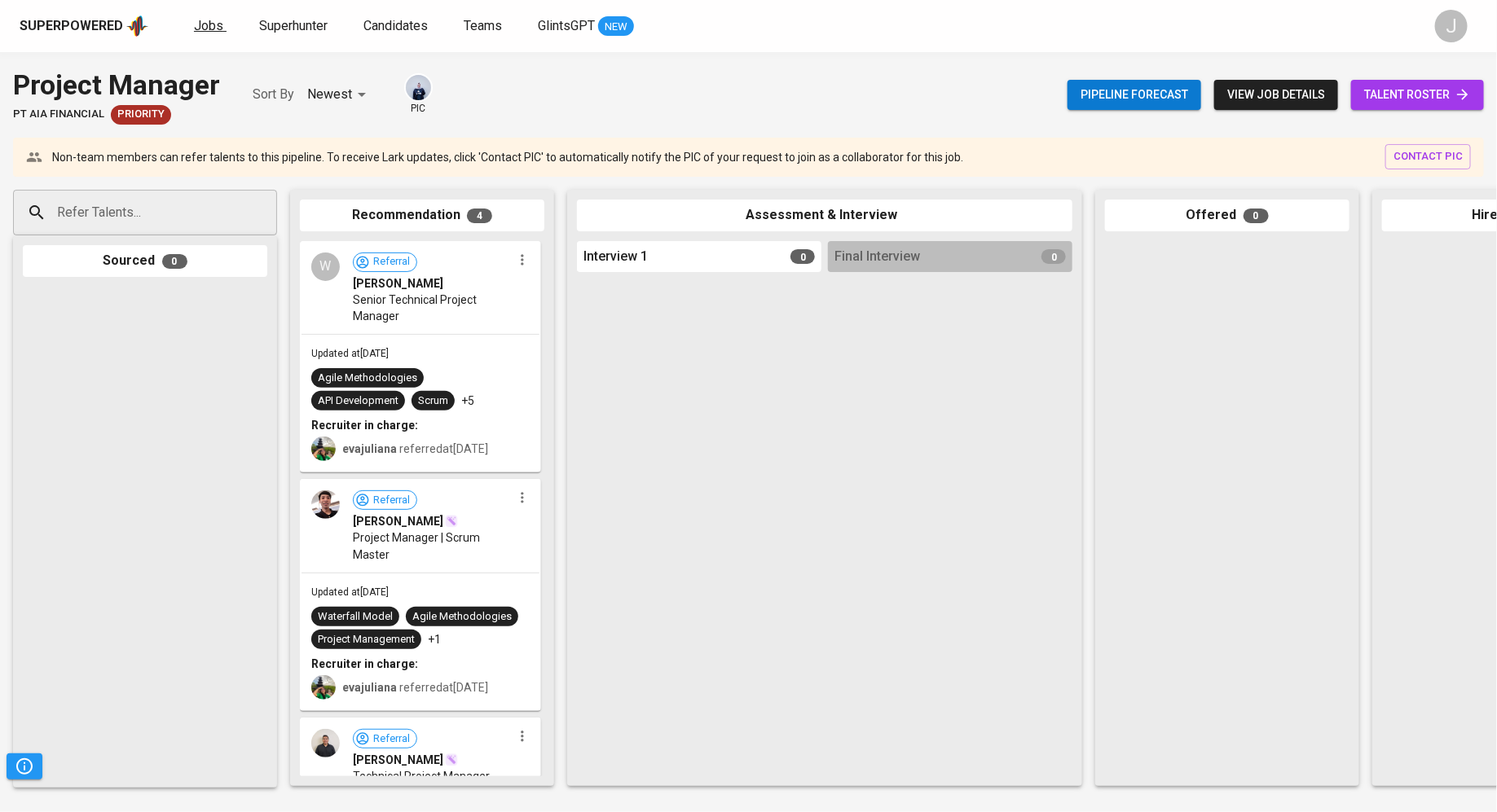
click at [213, 21] on span "Jobs" at bounding box center [208, 26] width 29 height 16
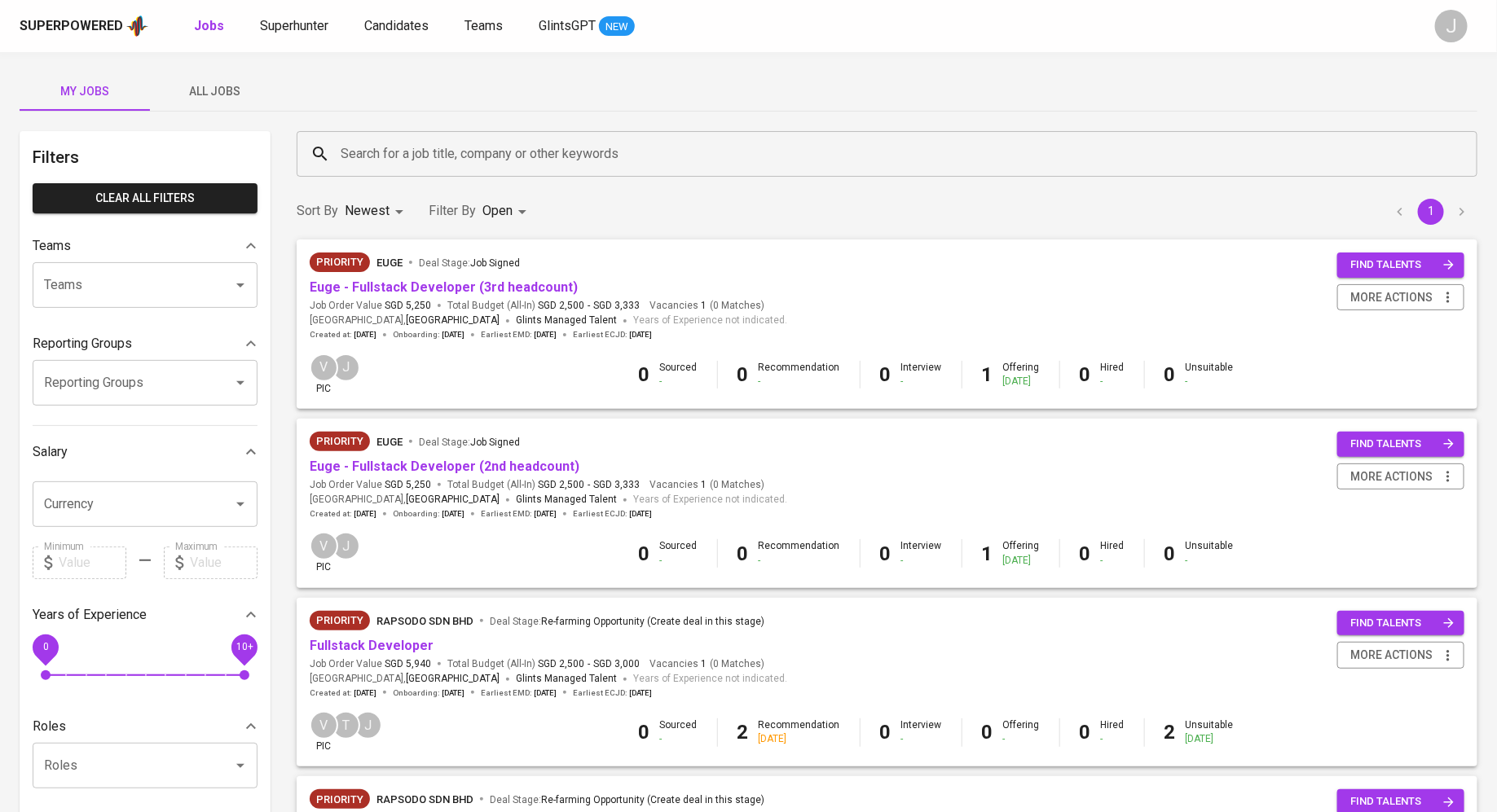
click at [261, 48] on div "Superpowered Jobs Superhunter Candidates Teams GlintsGPT NEW J" at bounding box center [748, 26] width 1497 height 52
click at [273, 28] on span "Superhunter" at bounding box center [294, 26] width 68 height 16
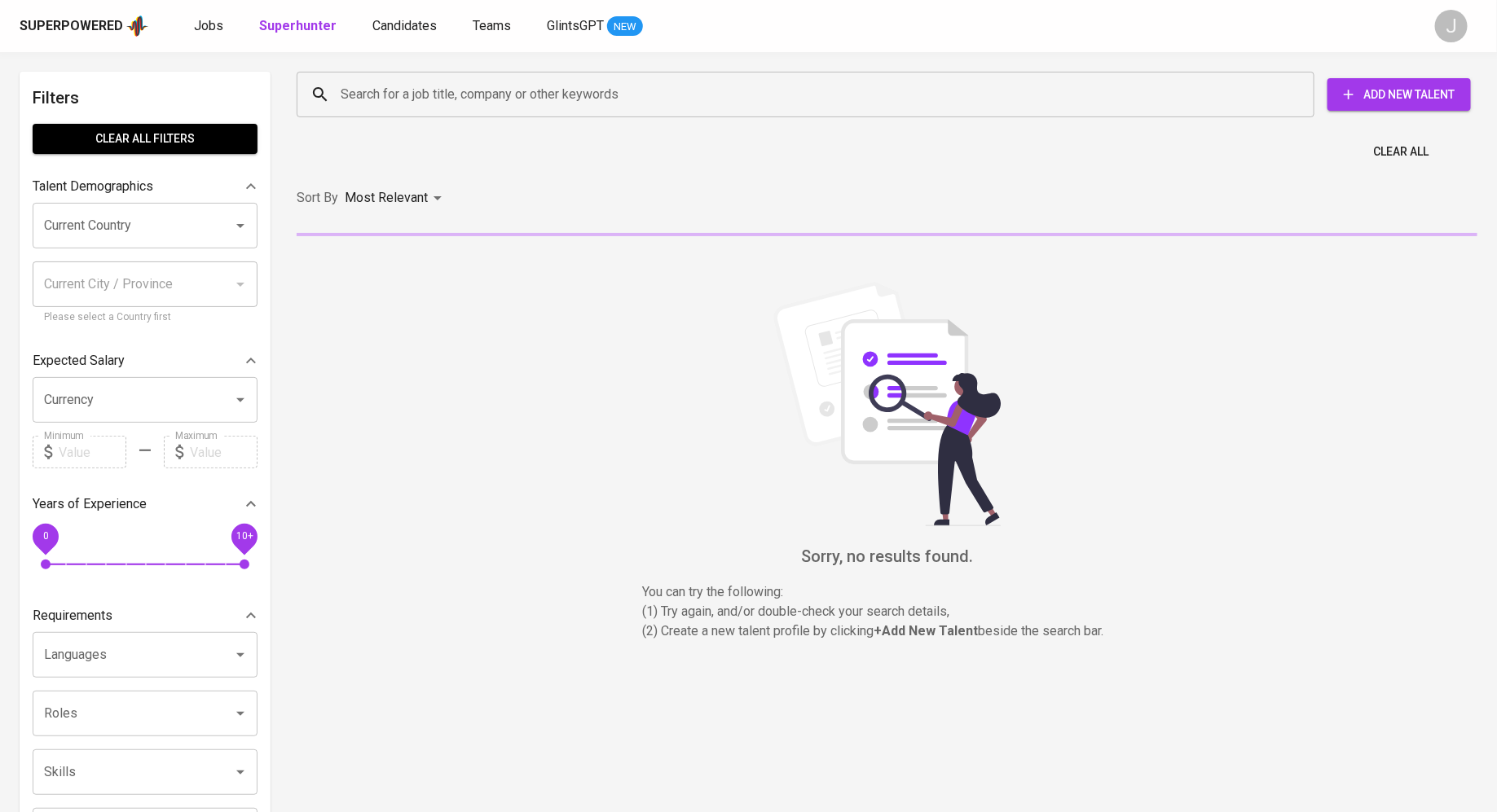
click at [424, 92] on input "Search for a job title, company or other keywords" at bounding box center [809, 94] width 946 height 31
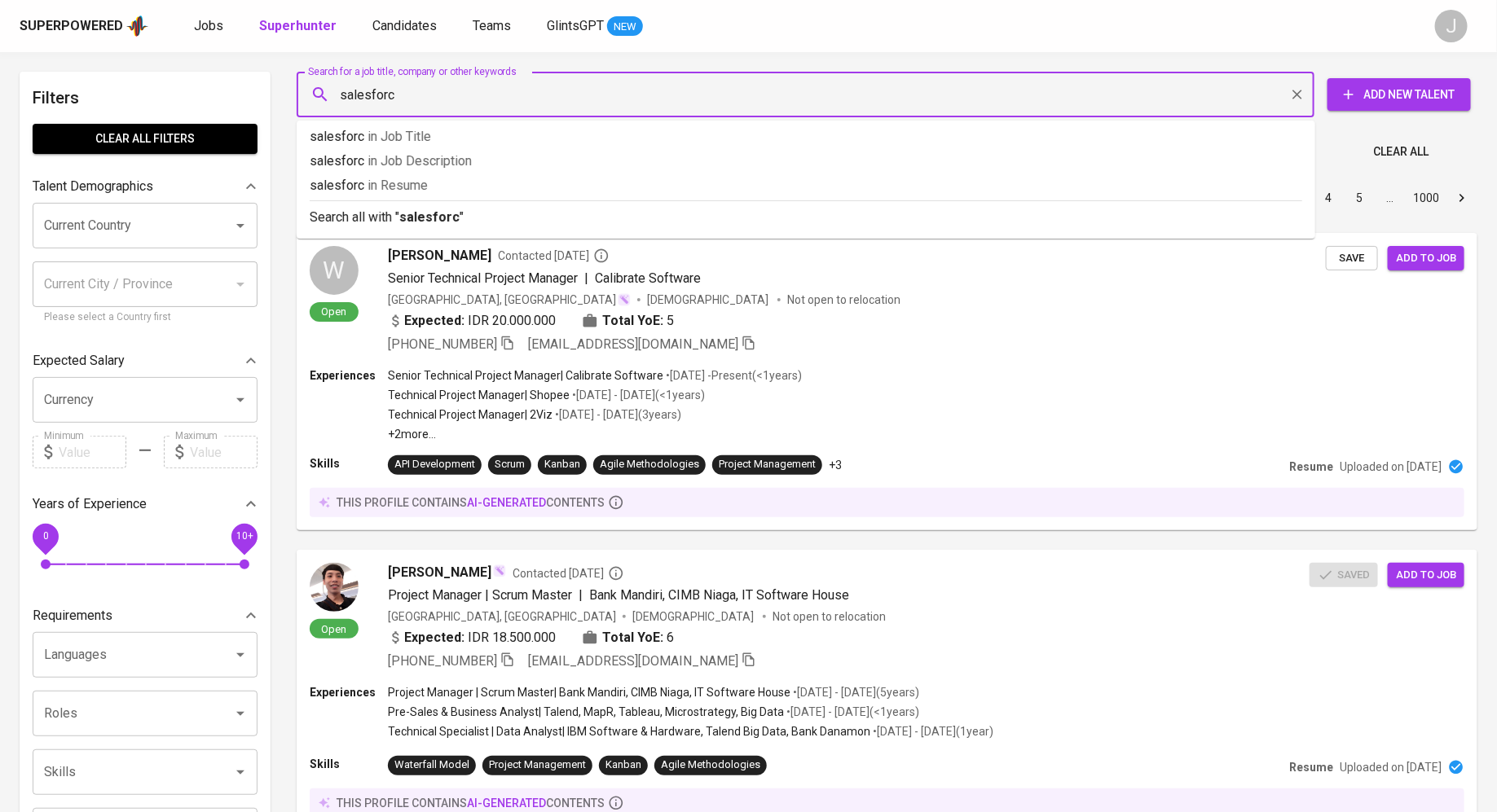
type input "salesforce"
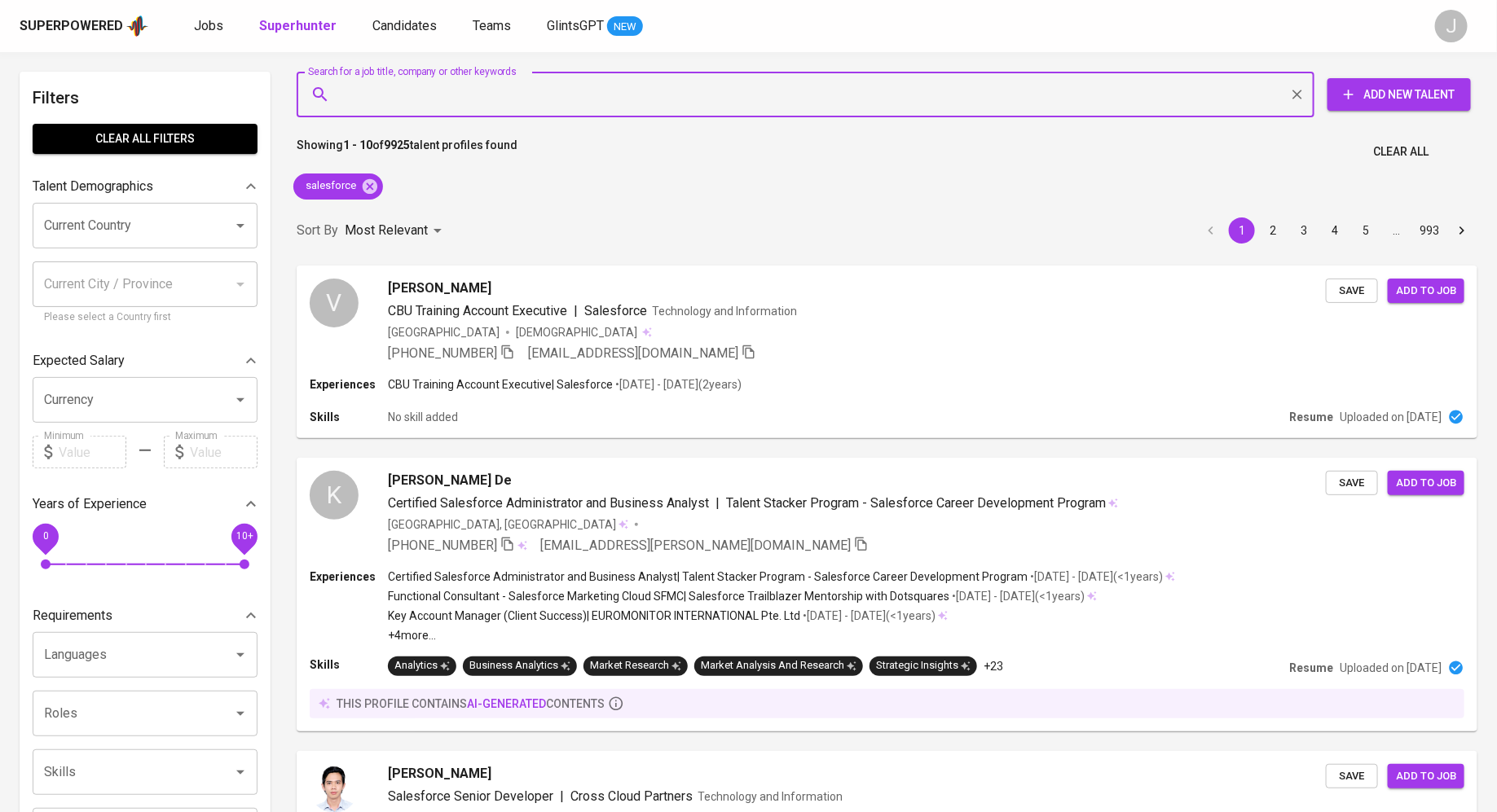
click at [233, 234] on icon "Open" at bounding box center [240, 225] width 20 height 20
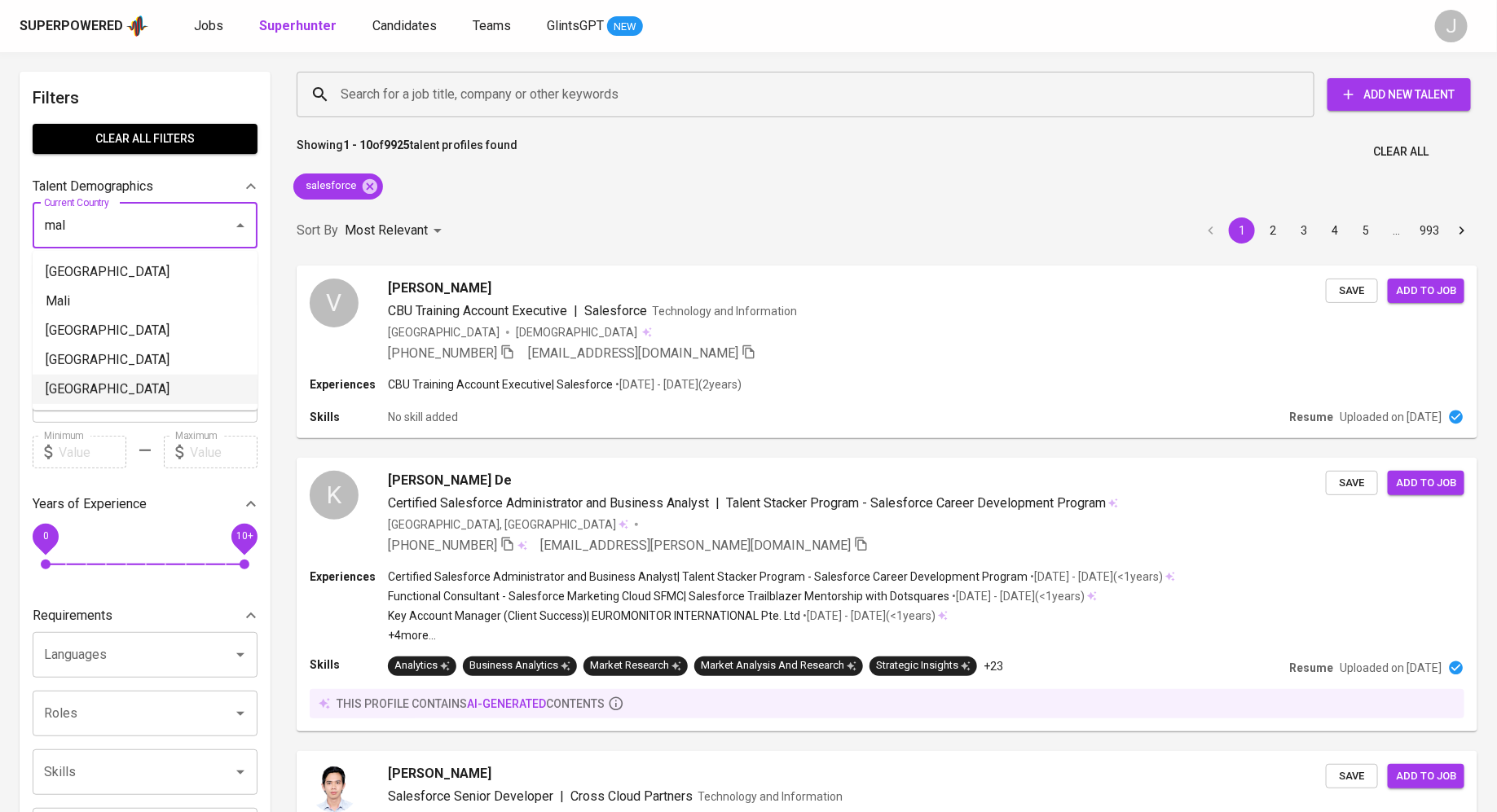
click at [83, 394] on li "[GEOGRAPHIC_DATA]" at bounding box center [145, 390] width 225 height 29
type input "[GEOGRAPHIC_DATA]"
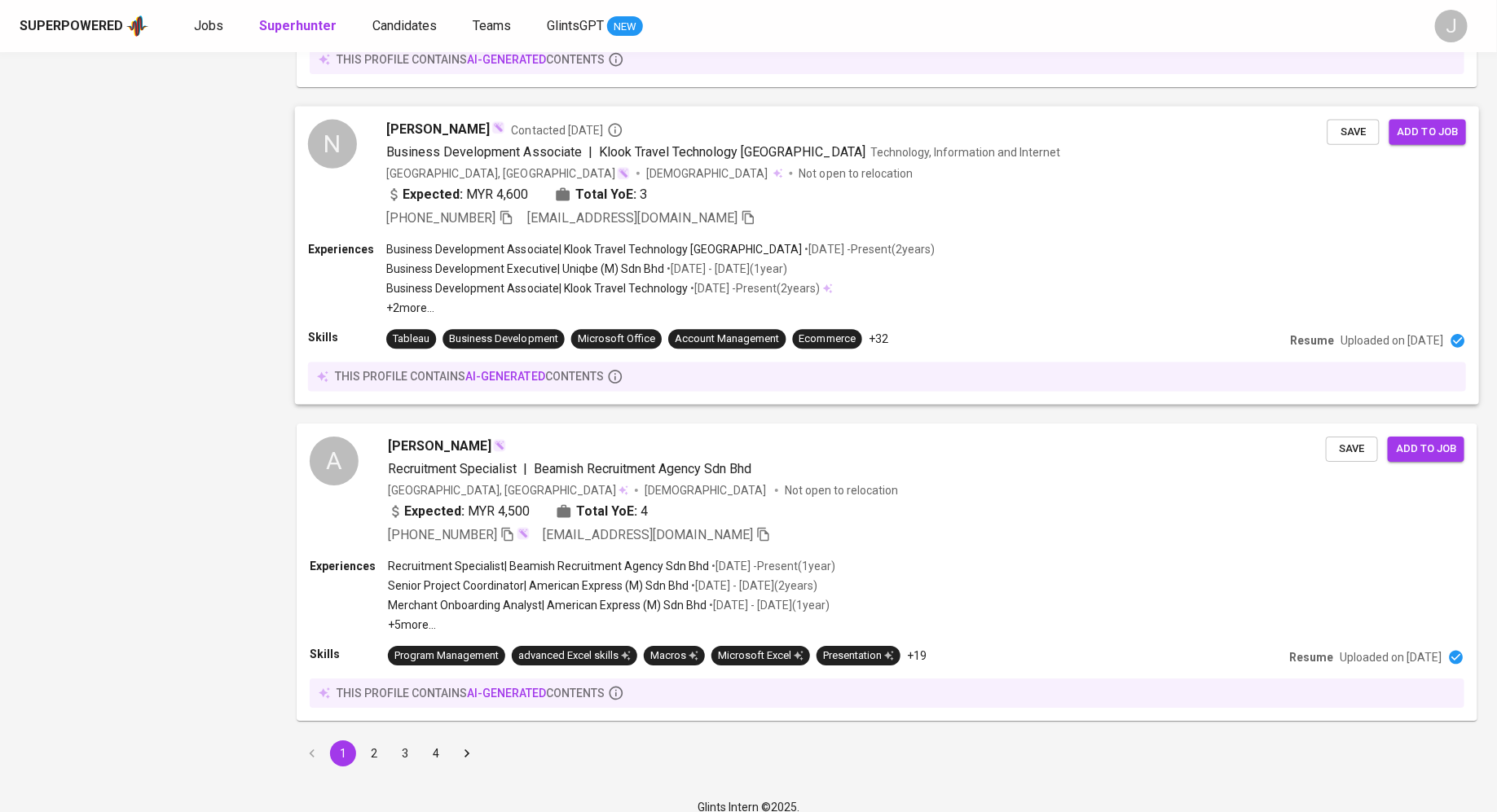
scroll to position [2573, 0]
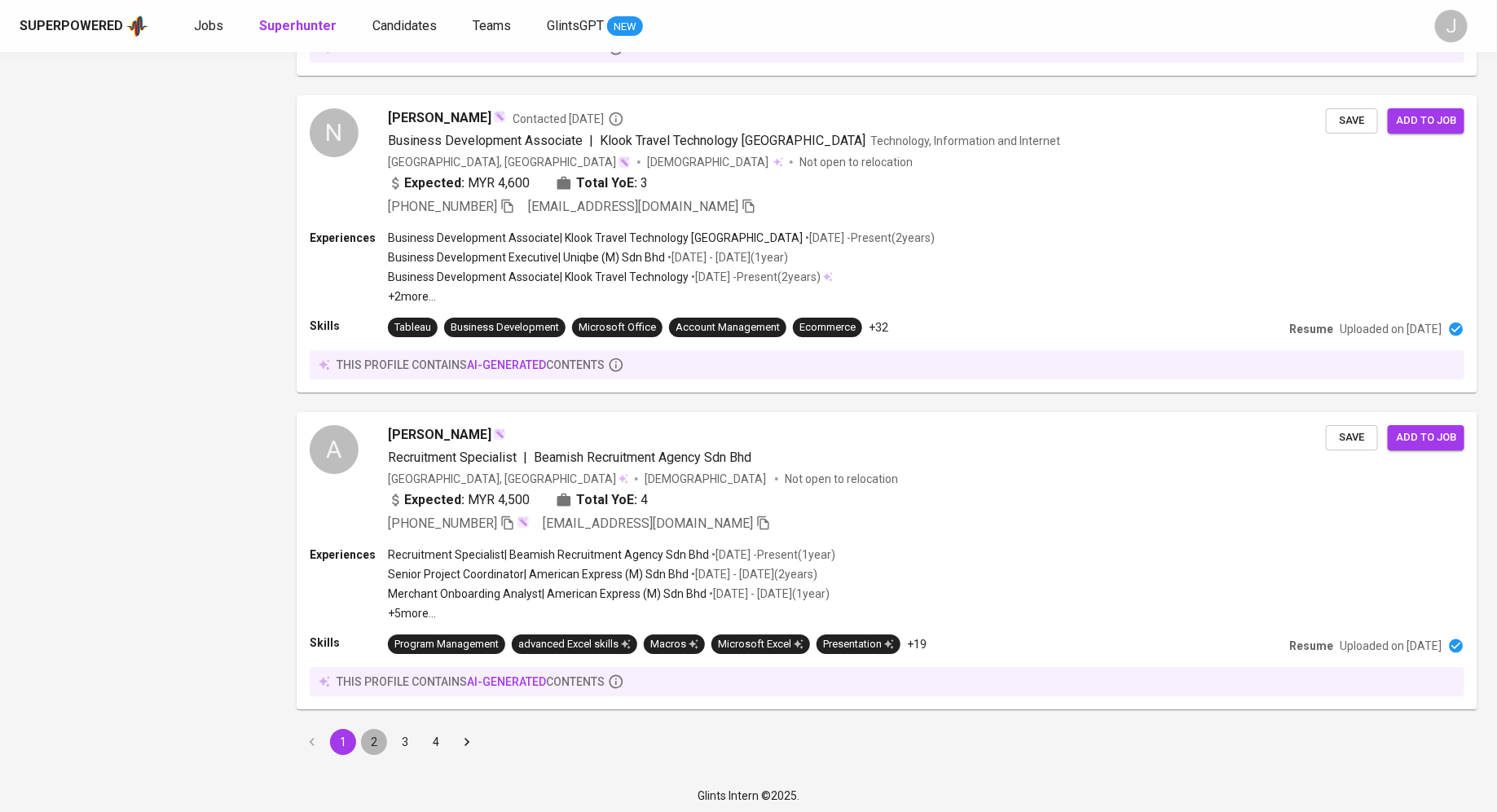
click at [376, 730] on button "2" at bounding box center [374, 742] width 26 height 26
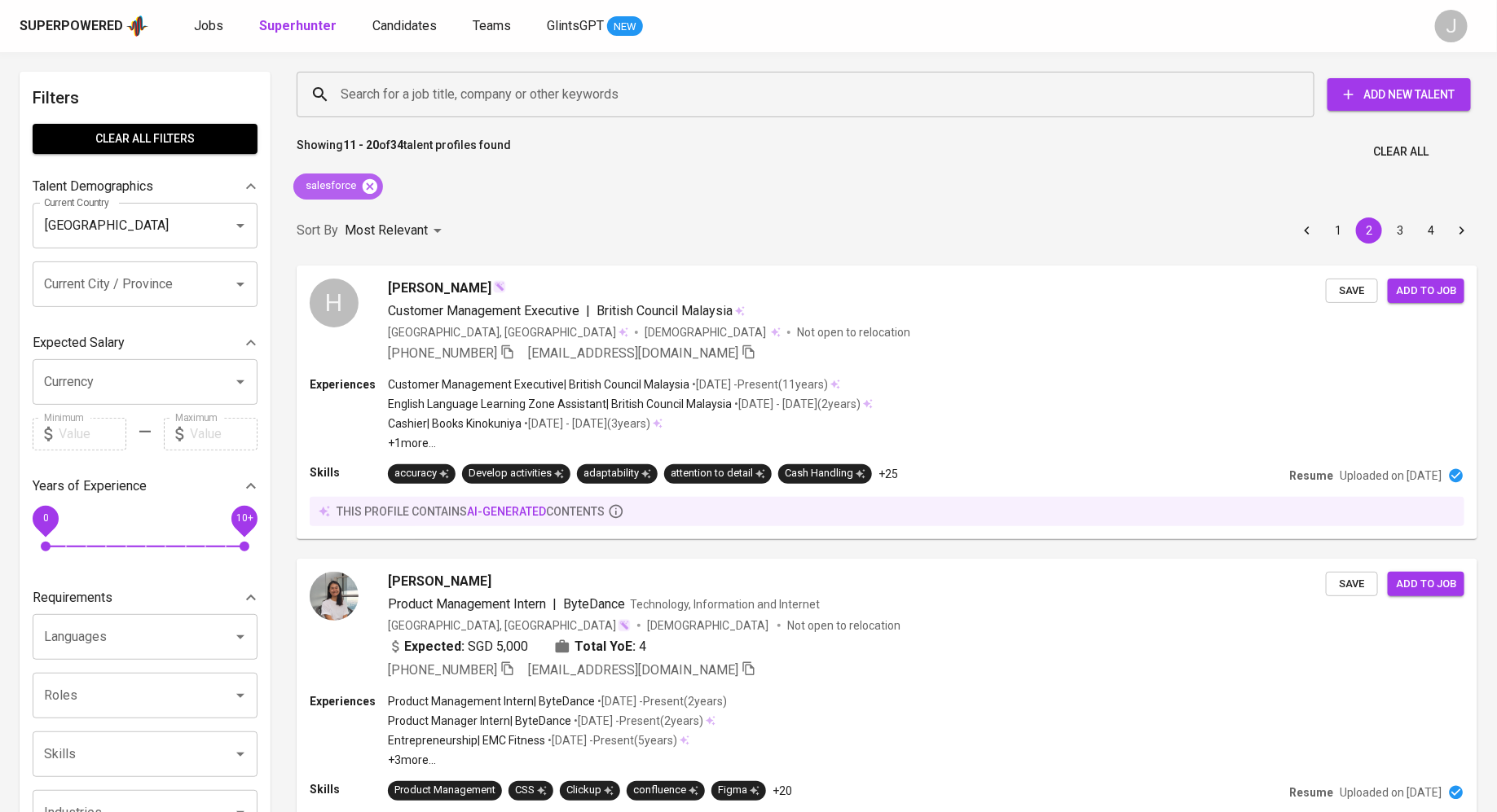
click at [361, 190] on icon at bounding box center [370, 186] width 18 height 18
click at [217, 30] on span "Jobs" at bounding box center [208, 26] width 29 height 16
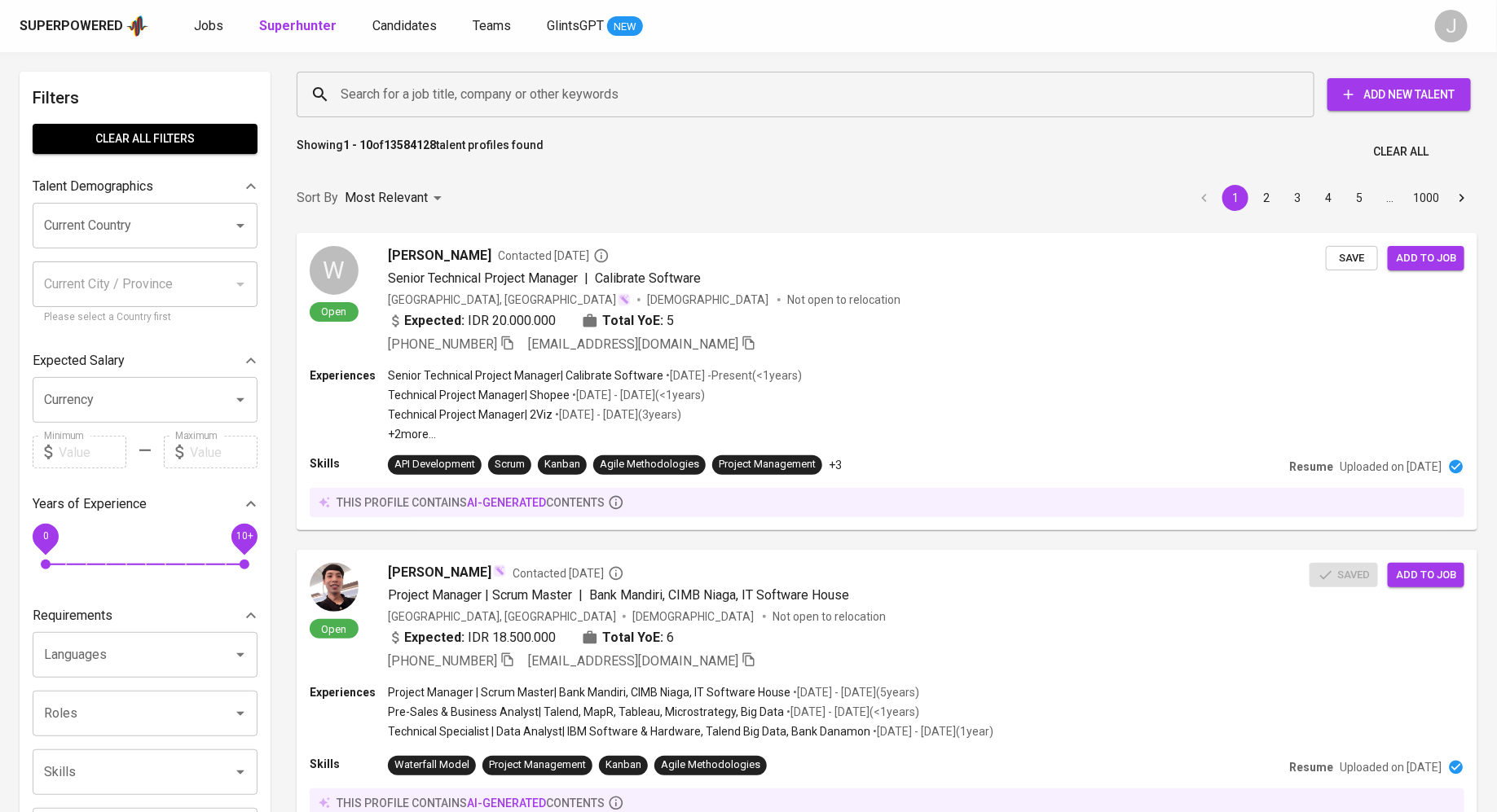
click at [168, 230] on input "Current Country" at bounding box center [122, 225] width 164 height 31
click at [153, 257] on li "[GEOGRAPHIC_DATA]" at bounding box center [145, 272] width 225 height 29
type input "[GEOGRAPHIC_DATA]"
